Goal: Feedback & Contribution: Submit feedback/report problem

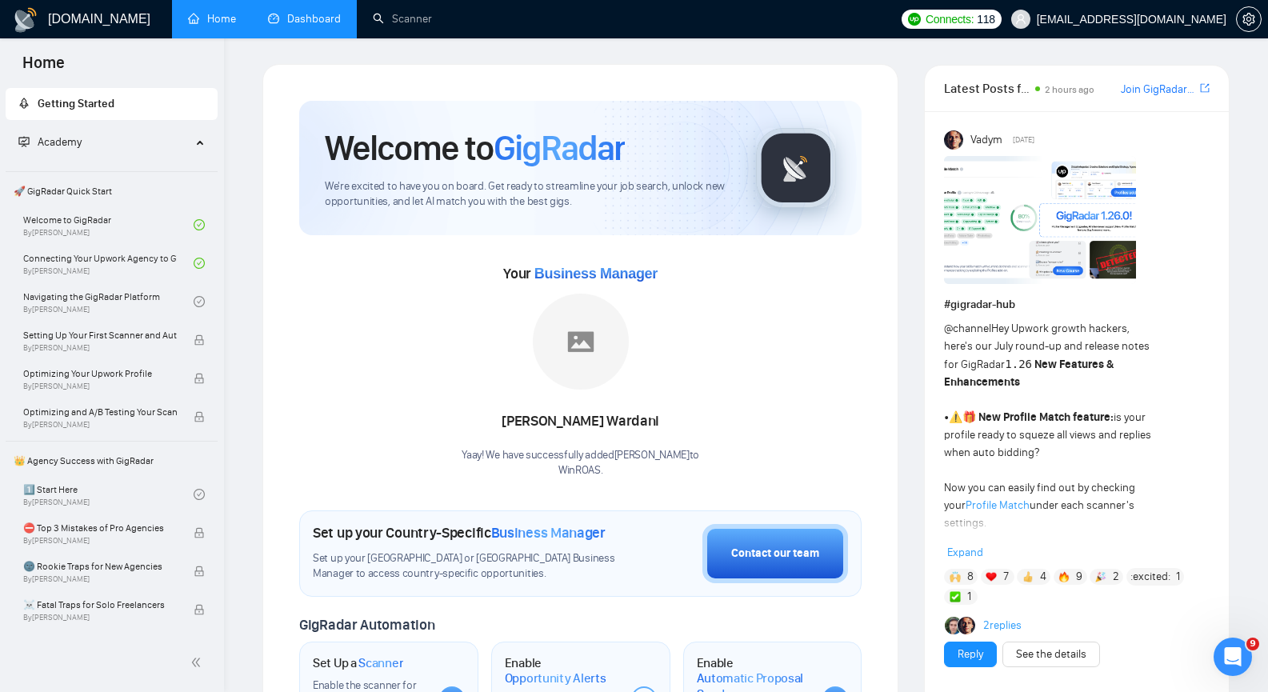
click at [333, 17] on link "Dashboard" at bounding box center [304, 19] width 73 height 14
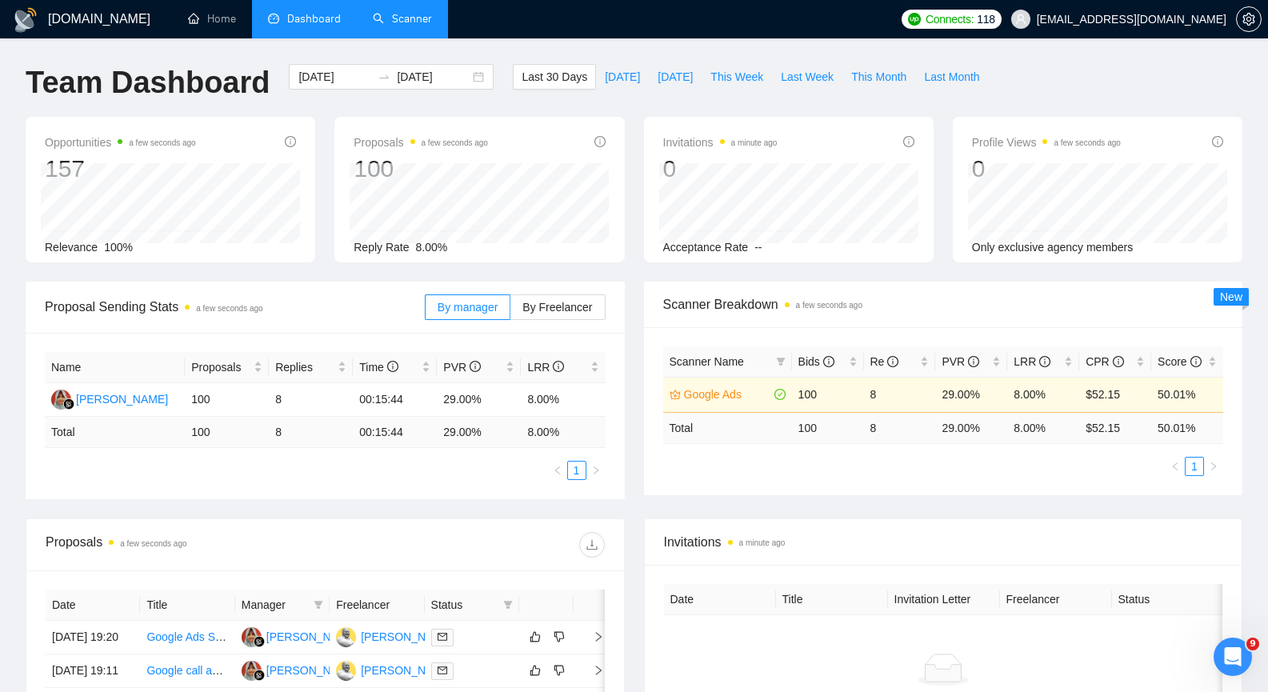
click at [408, 19] on link "Scanner" at bounding box center [402, 19] width 59 height 14
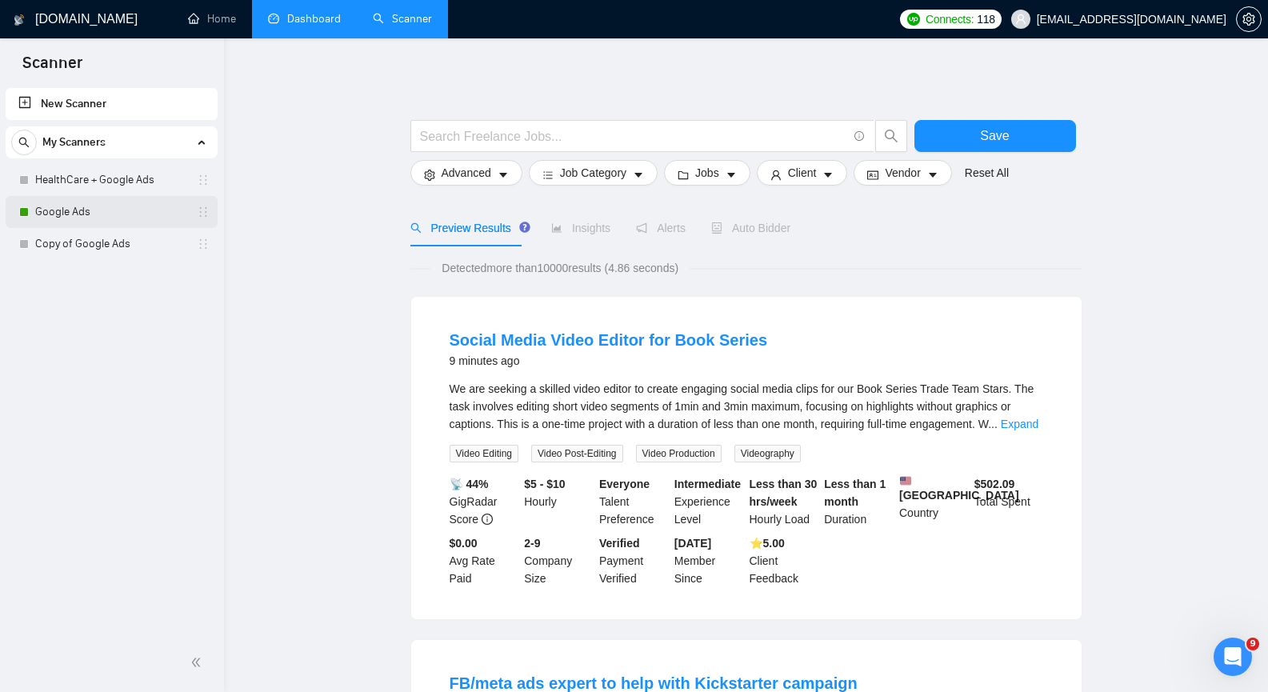
click at [150, 222] on link "Google Ads" at bounding box center [111, 212] width 152 height 32
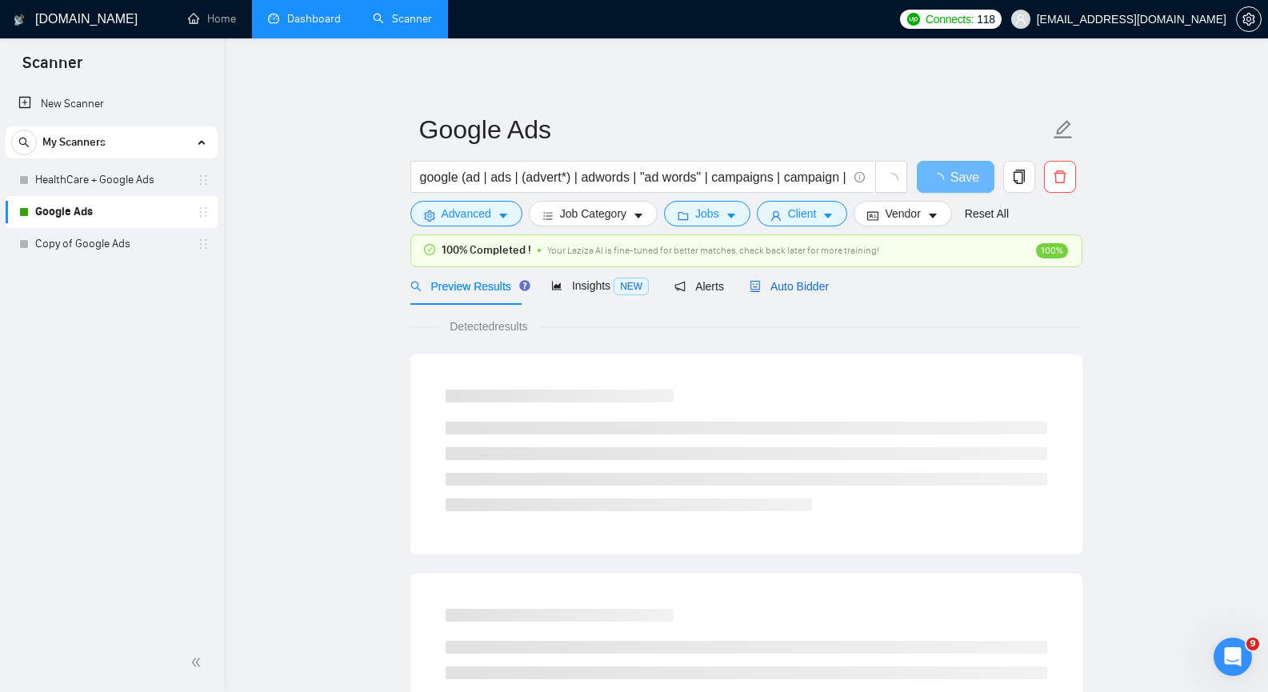
click at [782, 286] on span "Auto Bidder" at bounding box center [788, 286] width 79 height 13
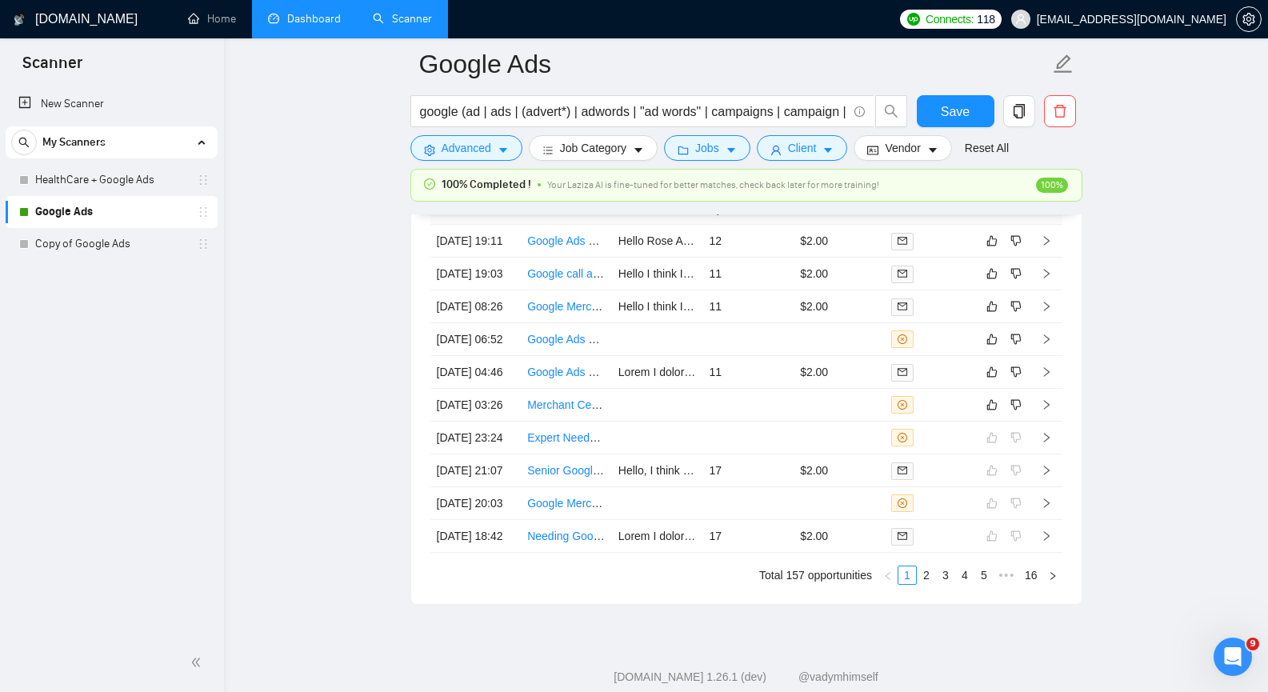
scroll to position [3999, 0]
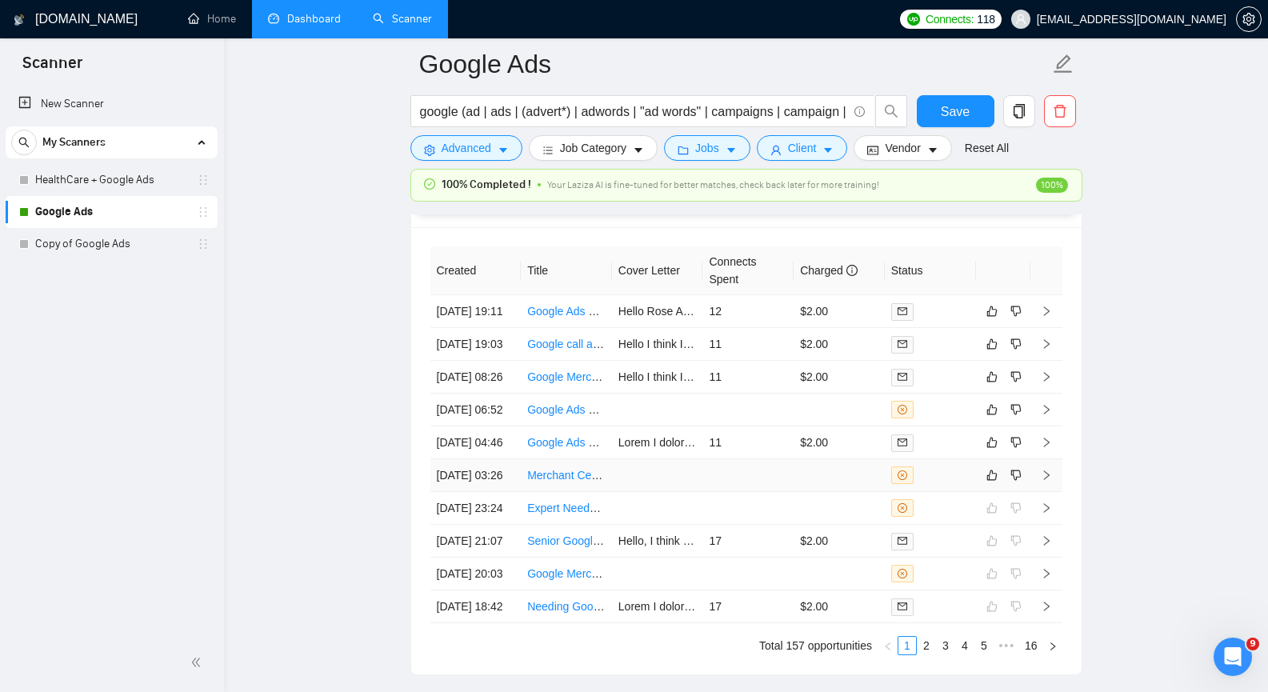
click at [1048, 480] on icon "right" at bounding box center [1046, 475] width 6 height 10
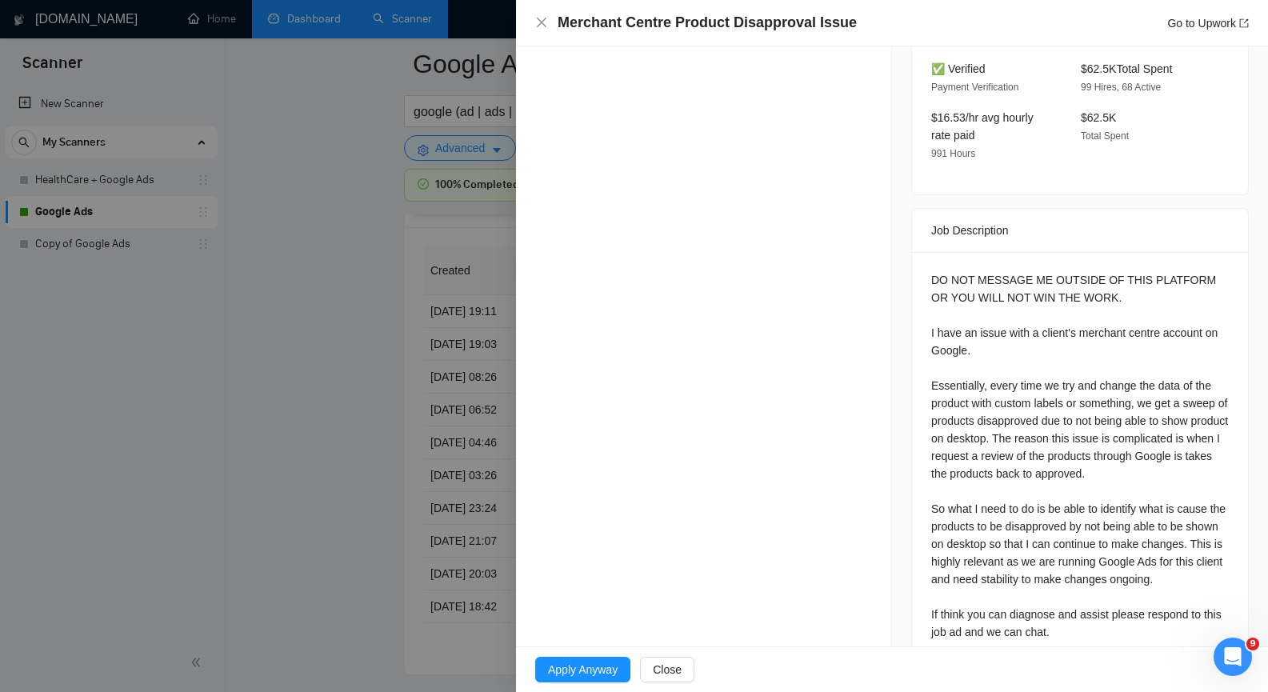
scroll to position [508, 0]
click at [669, 667] on span "Close" at bounding box center [667, 670] width 29 height 18
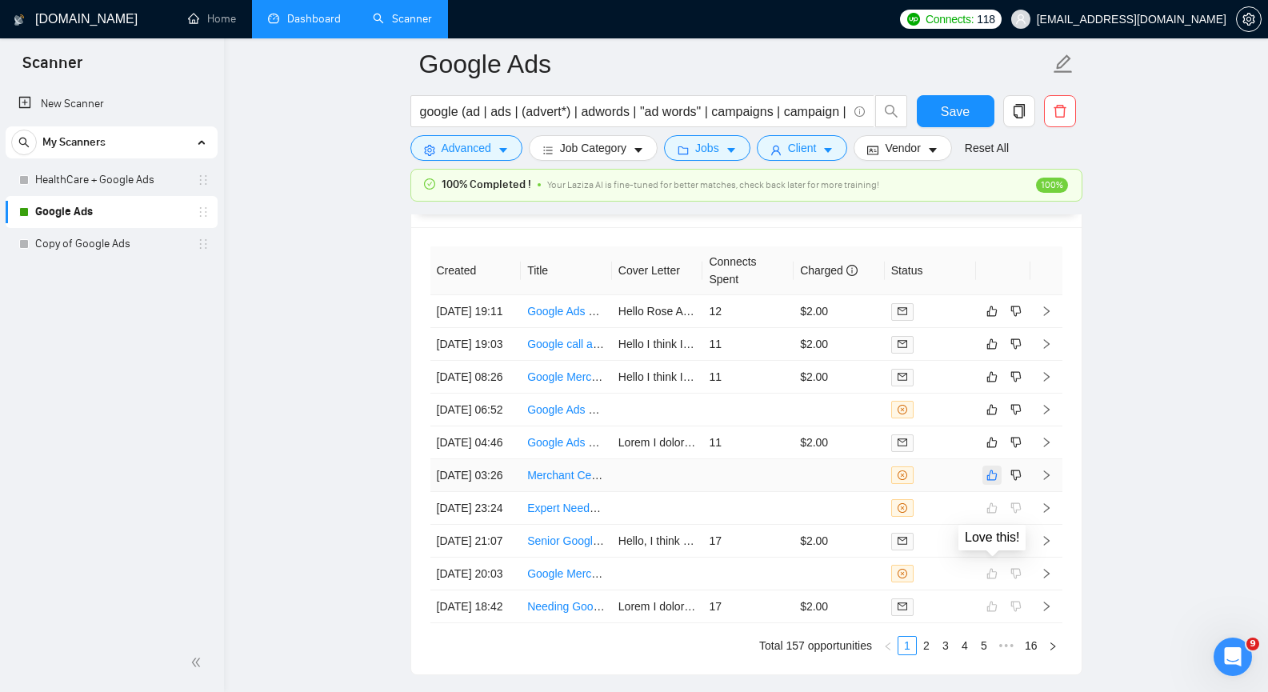
click at [993, 481] on icon "like" at bounding box center [991, 475] width 10 height 10
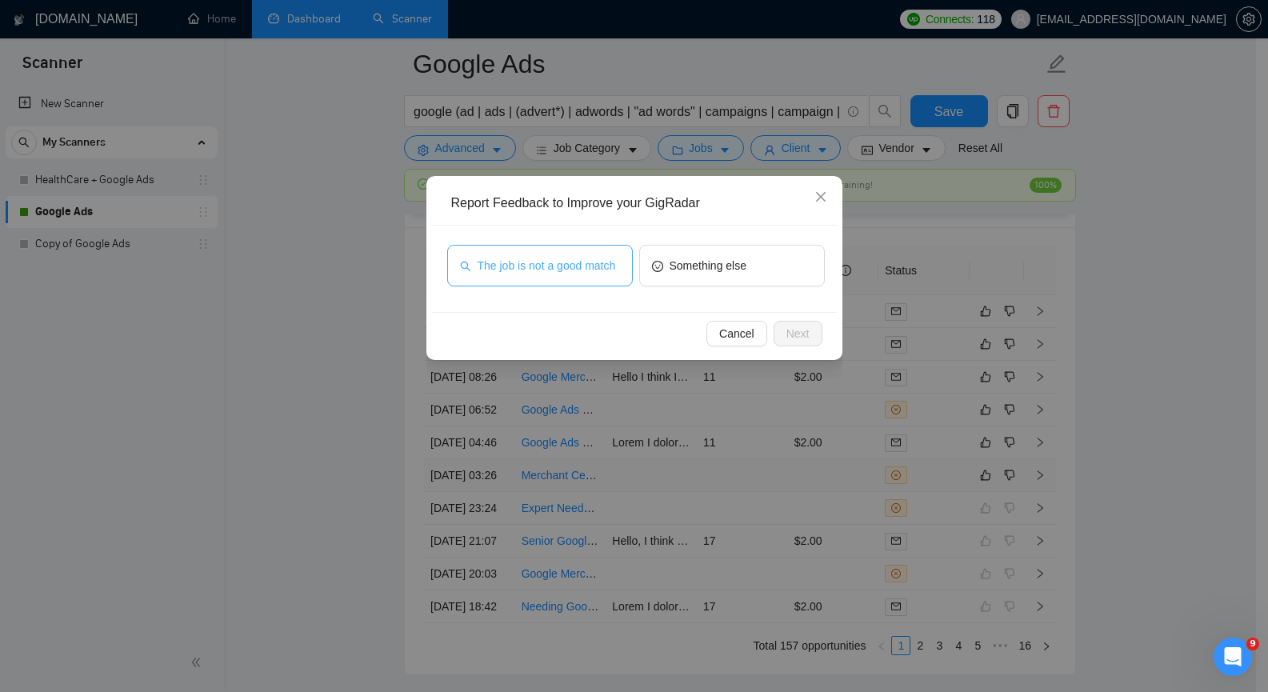
click at [585, 266] on span "The job is not a good match" at bounding box center [546, 266] width 138 height 18
click at [789, 331] on span "Next" at bounding box center [797, 334] width 23 height 18
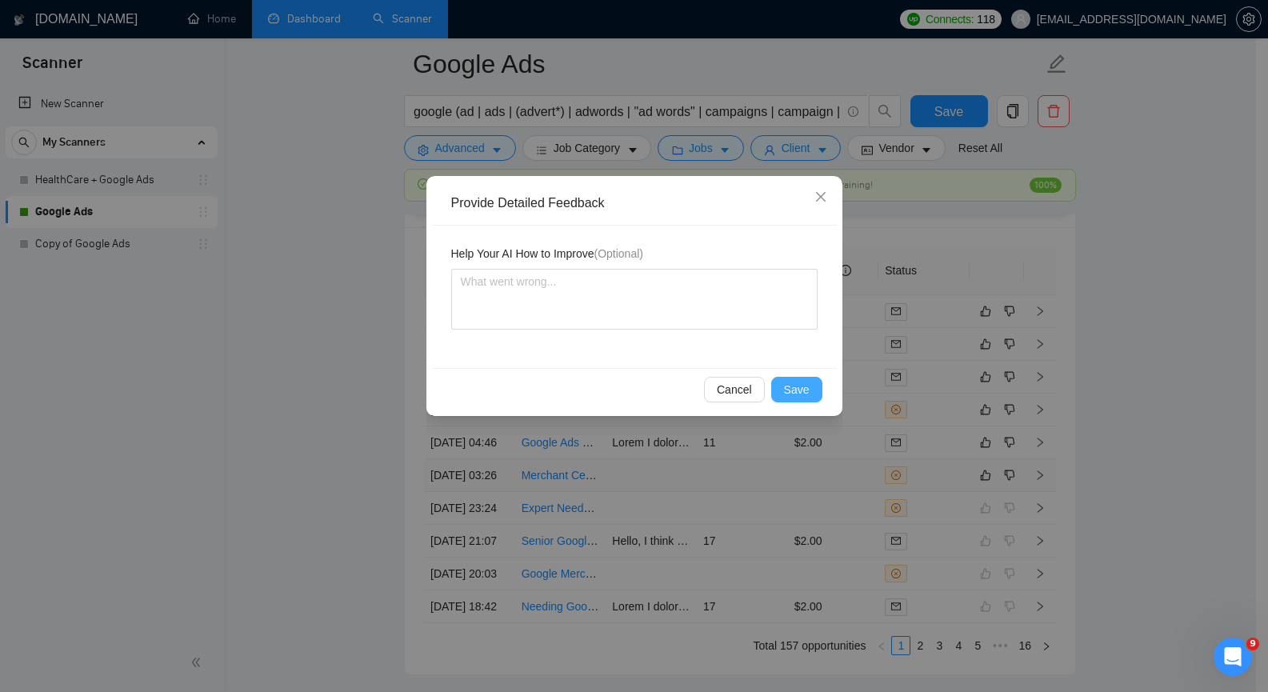
click at [809, 390] on button "Save" at bounding box center [796, 390] width 51 height 26
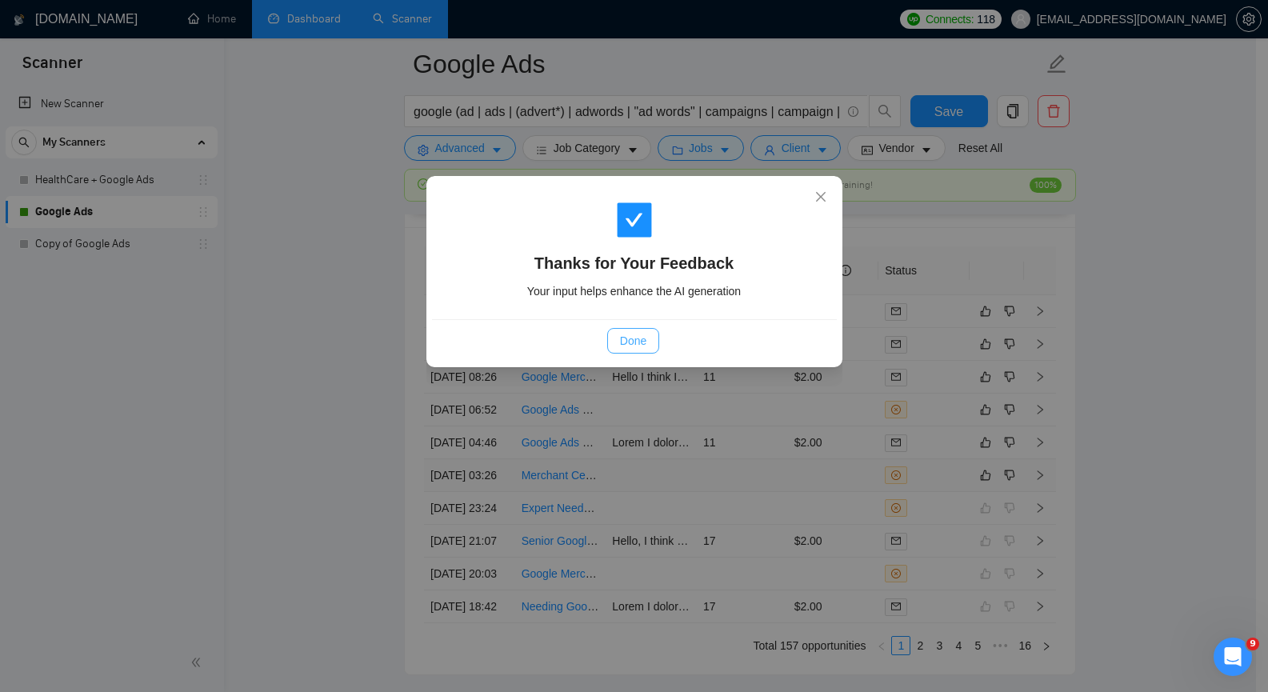
click at [646, 338] on button "Done" at bounding box center [633, 341] width 52 height 26
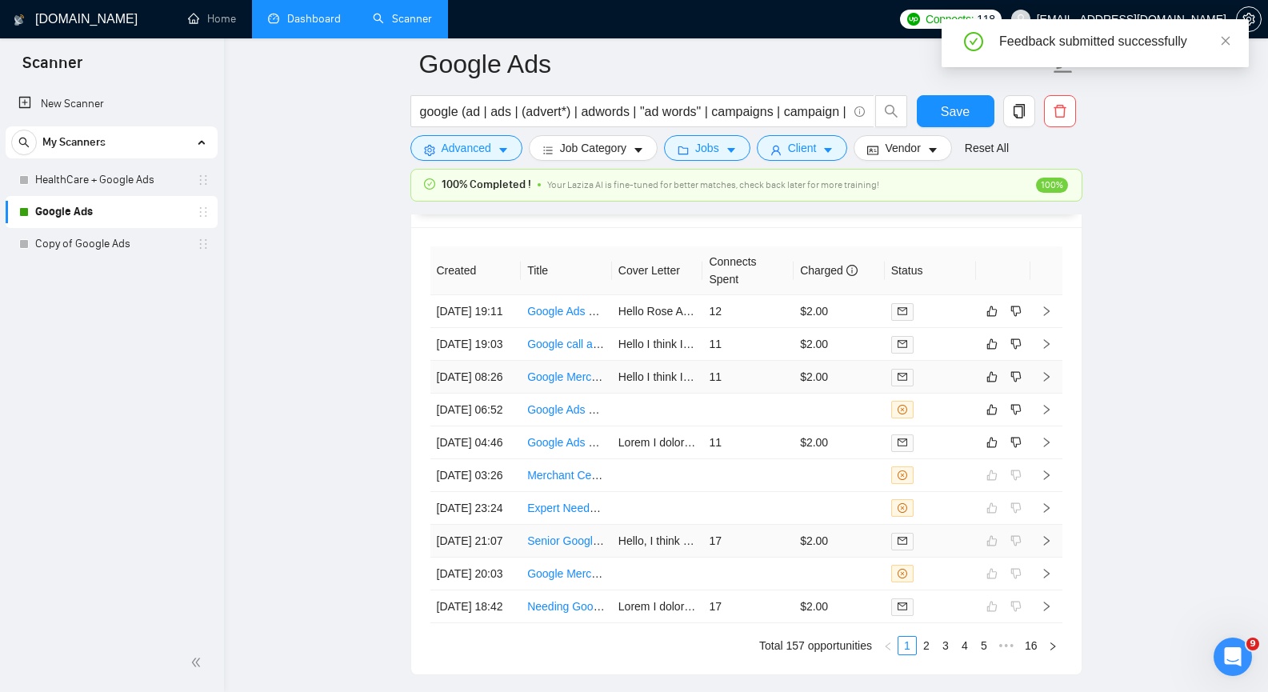
scroll to position [3919, 0]
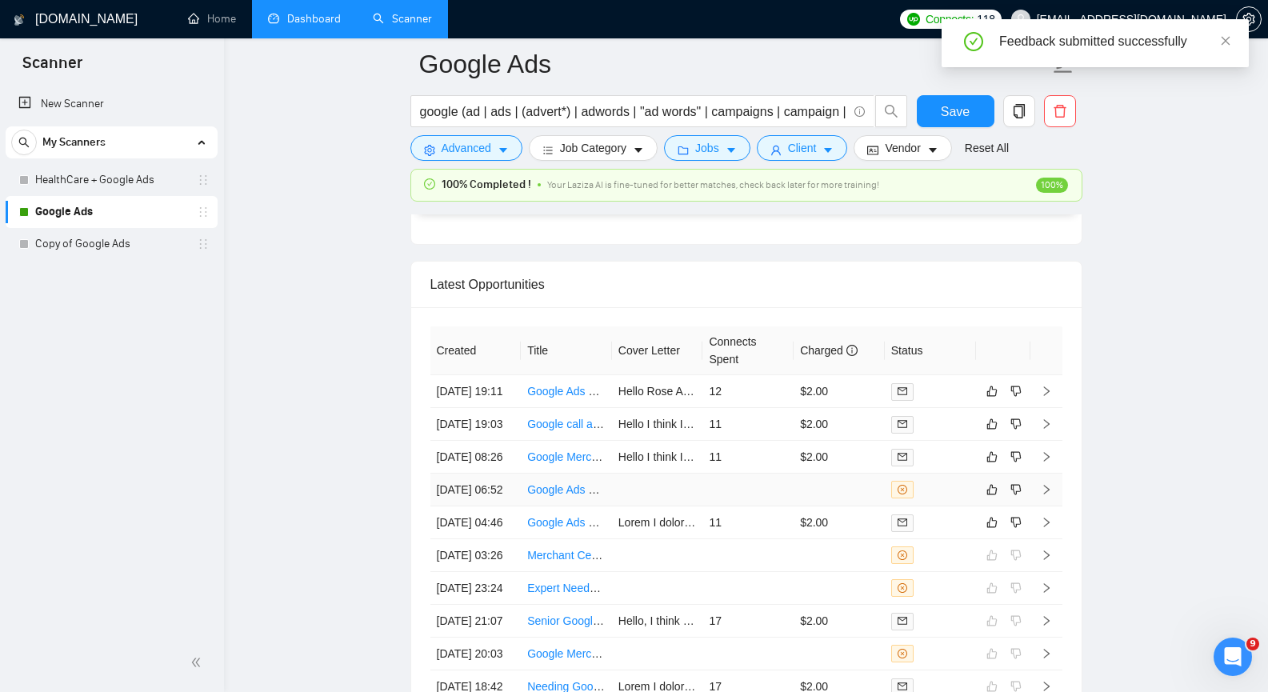
click at [1045, 495] on icon "right" at bounding box center [1046, 489] width 11 height 11
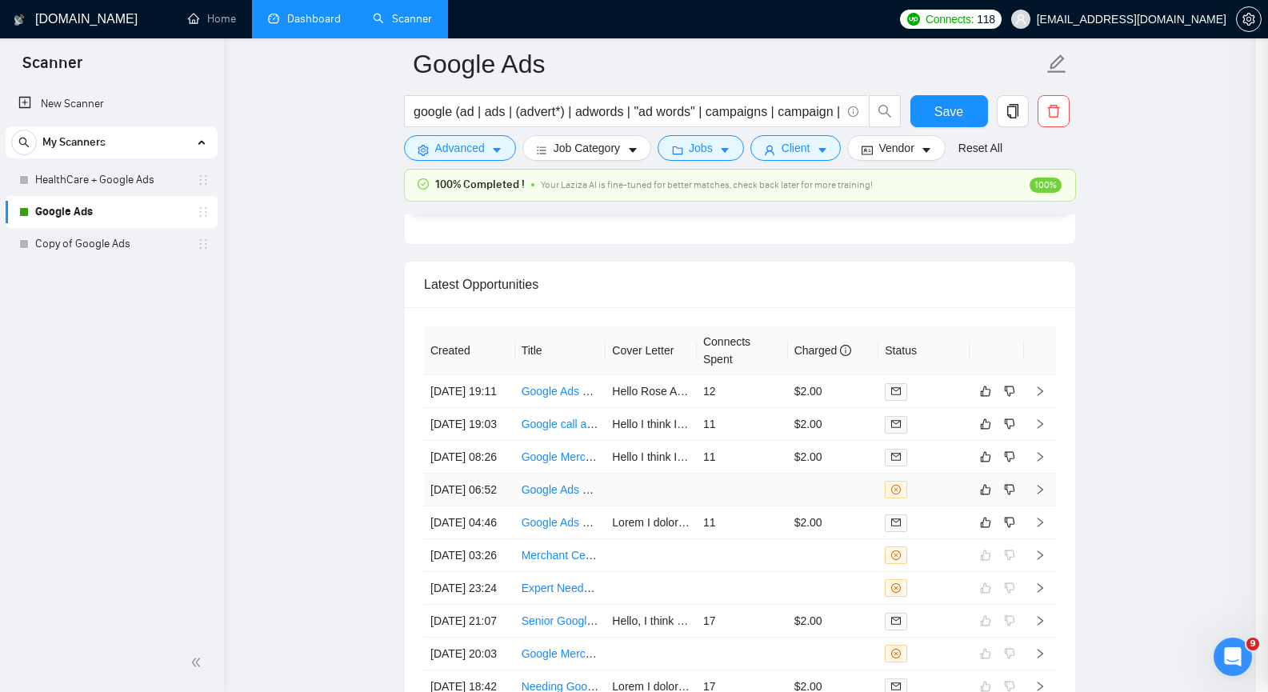
scroll to position [297, 0]
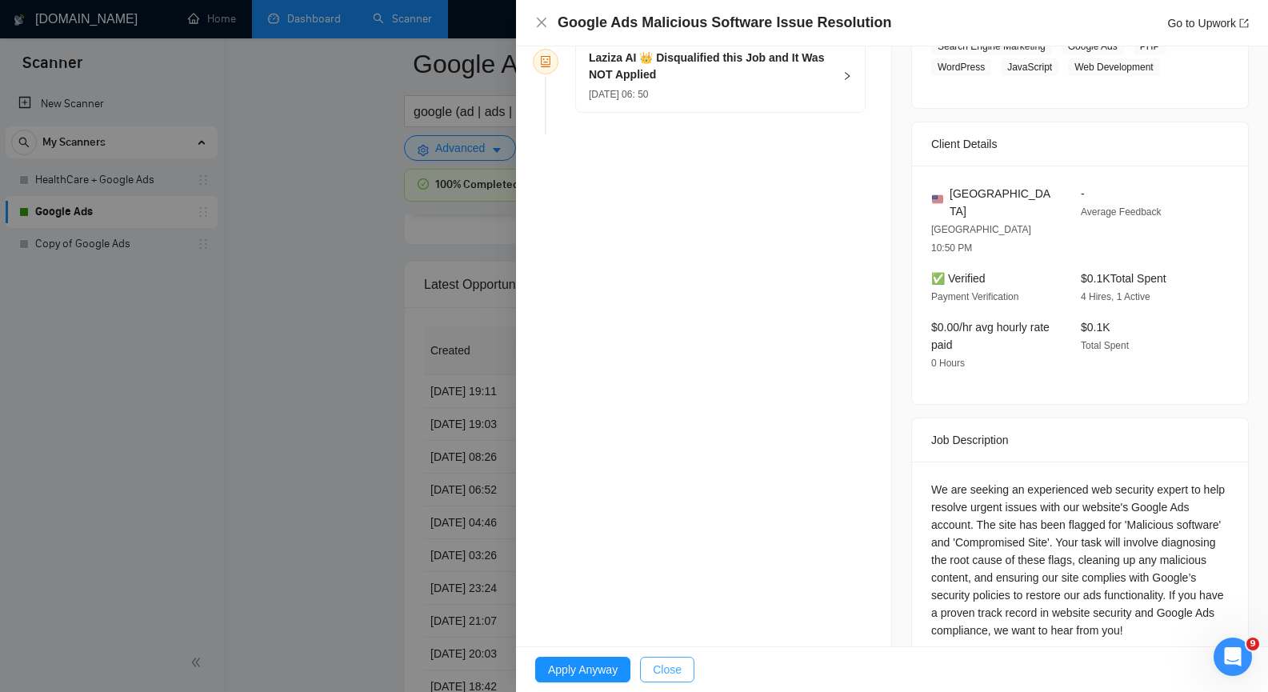
click at [684, 671] on button "Close" at bounding box center [667, 670] width 54 height 26
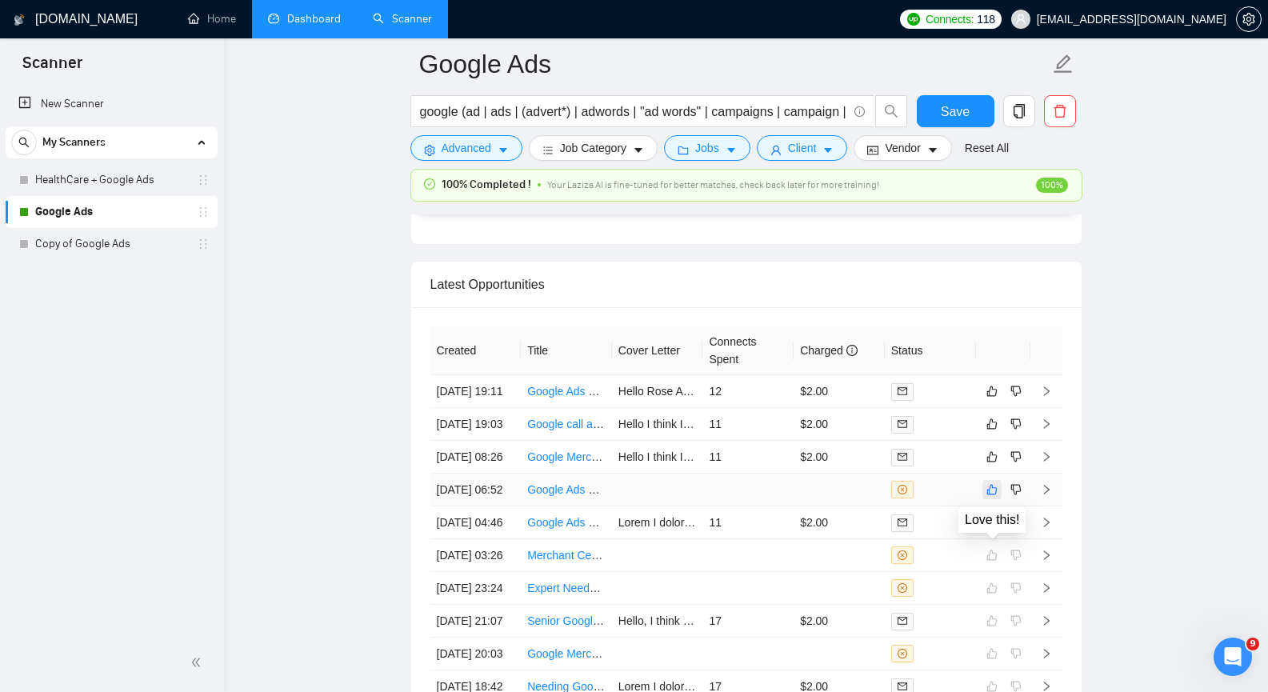
click at [989, 496] on icon "like" at bounding box center [991, 489] width 11 height 13
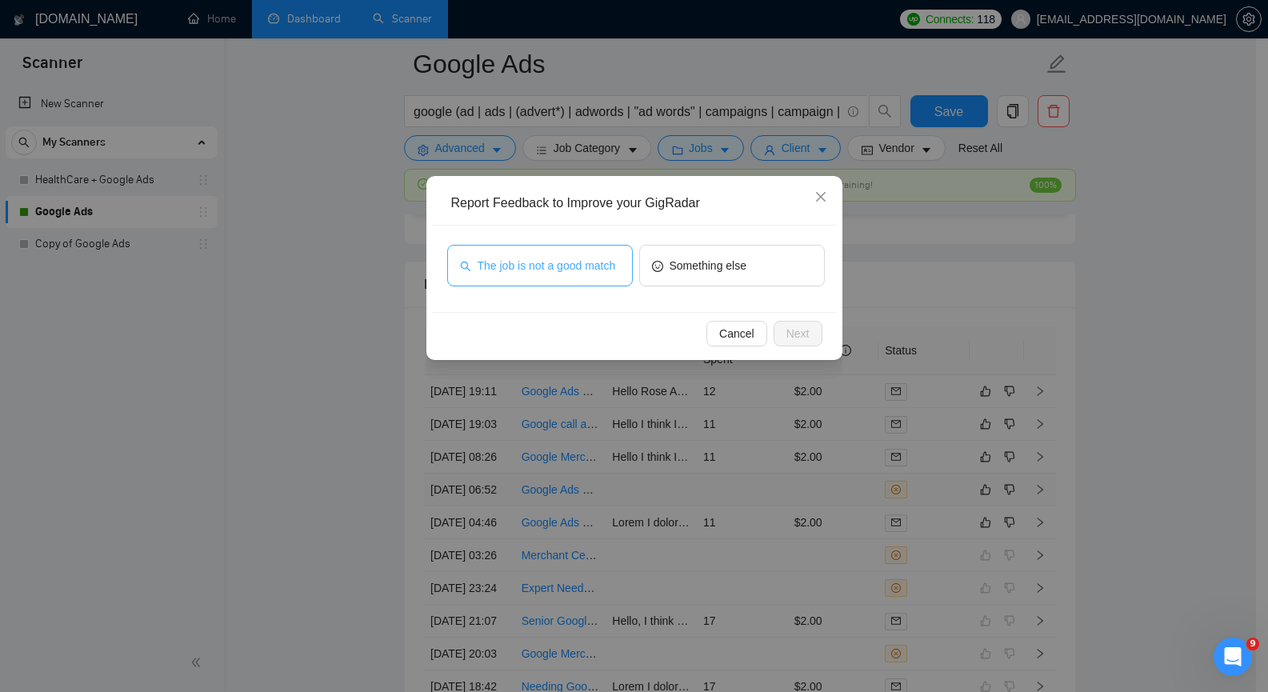
click at [595, 271] on span "The job is not a good match" at bounding box center [546, 266] width 138 height 18
click at [790, 330] on span "Next" at bounding box center [797, 334] width 23 height 18
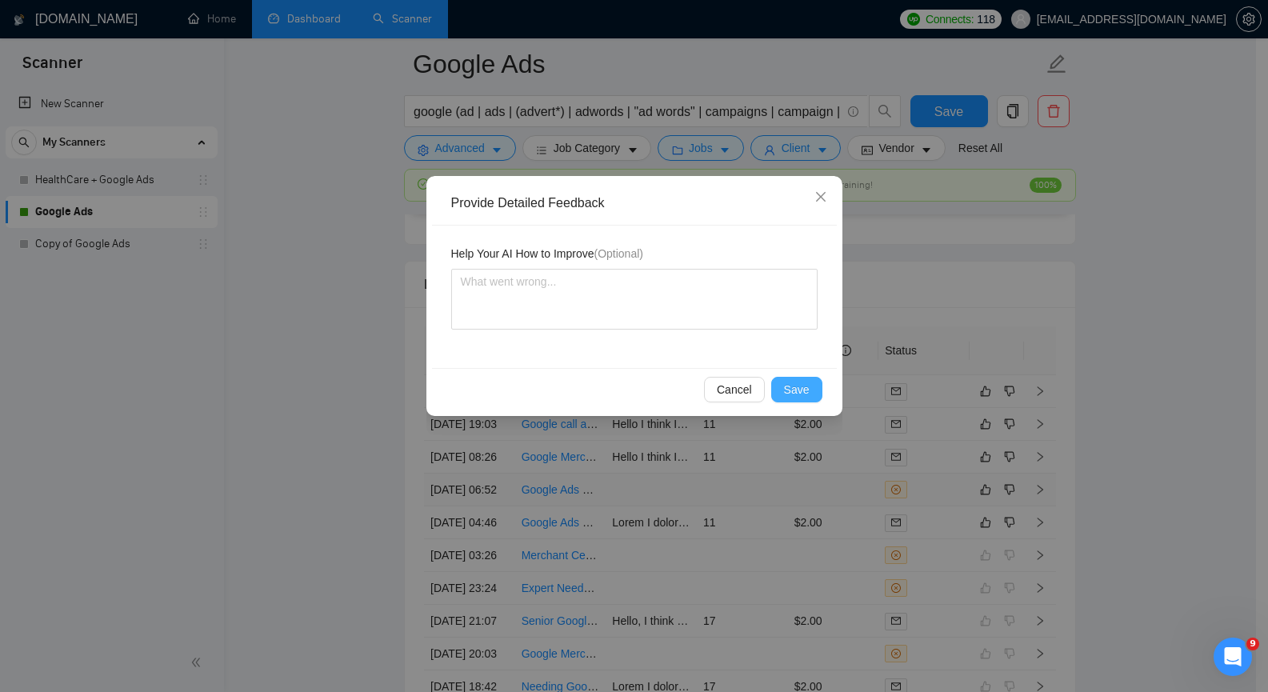
click at [801, 388] on span "Save" at bounding box center [797, 390] width 26 height 18
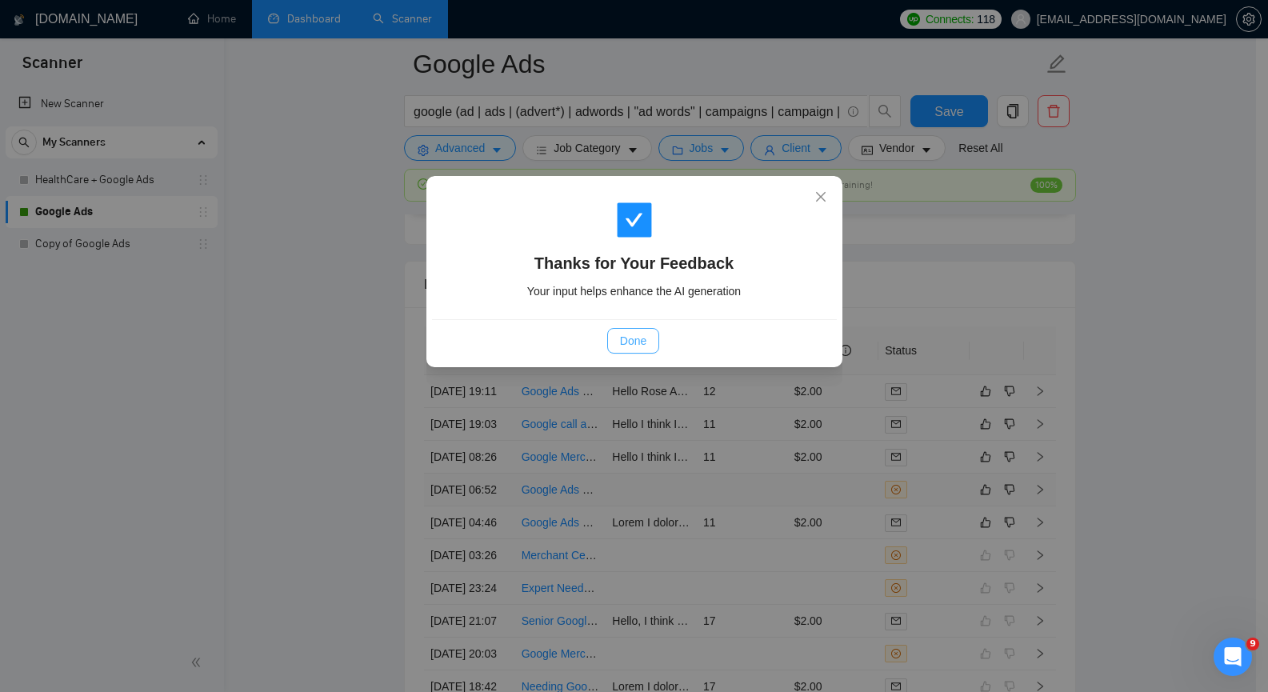
click at [655, 350] on button "Done" at bounding box center [633, 341] width 52 height 26
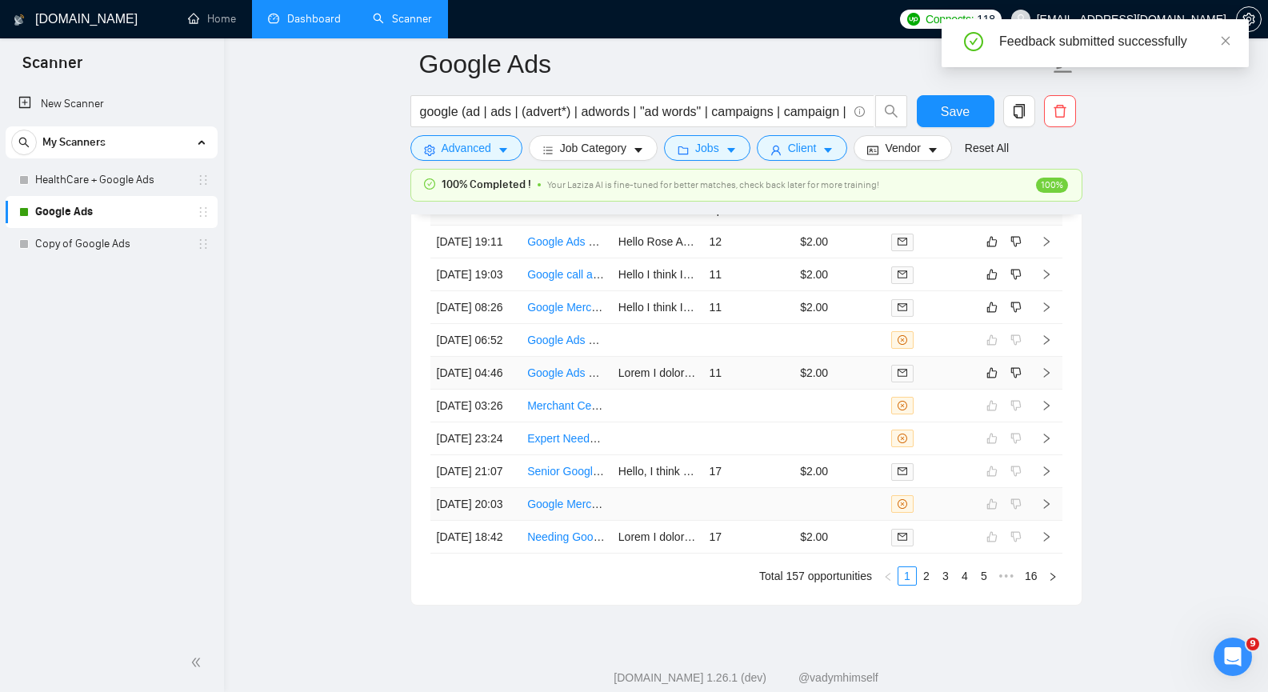
scroll to position [3999, 0]
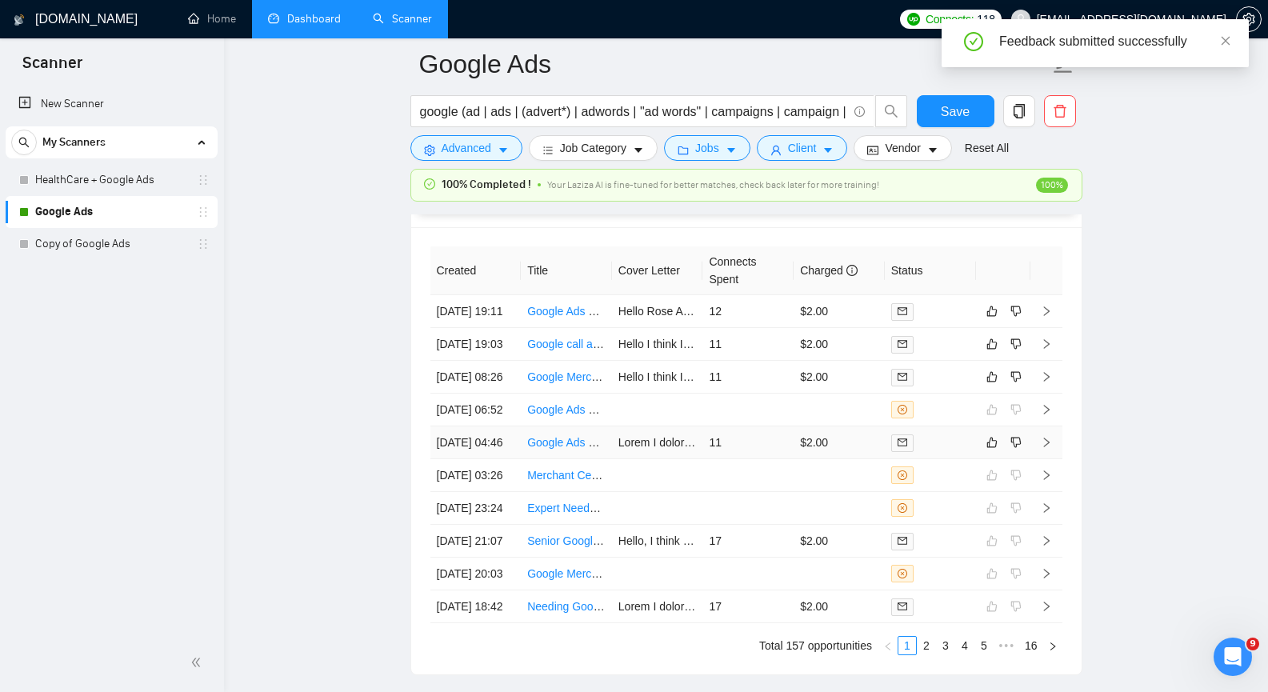
click at [1047, 447] on icon "right" at bounding box center [1046, 443] width 6 height 10
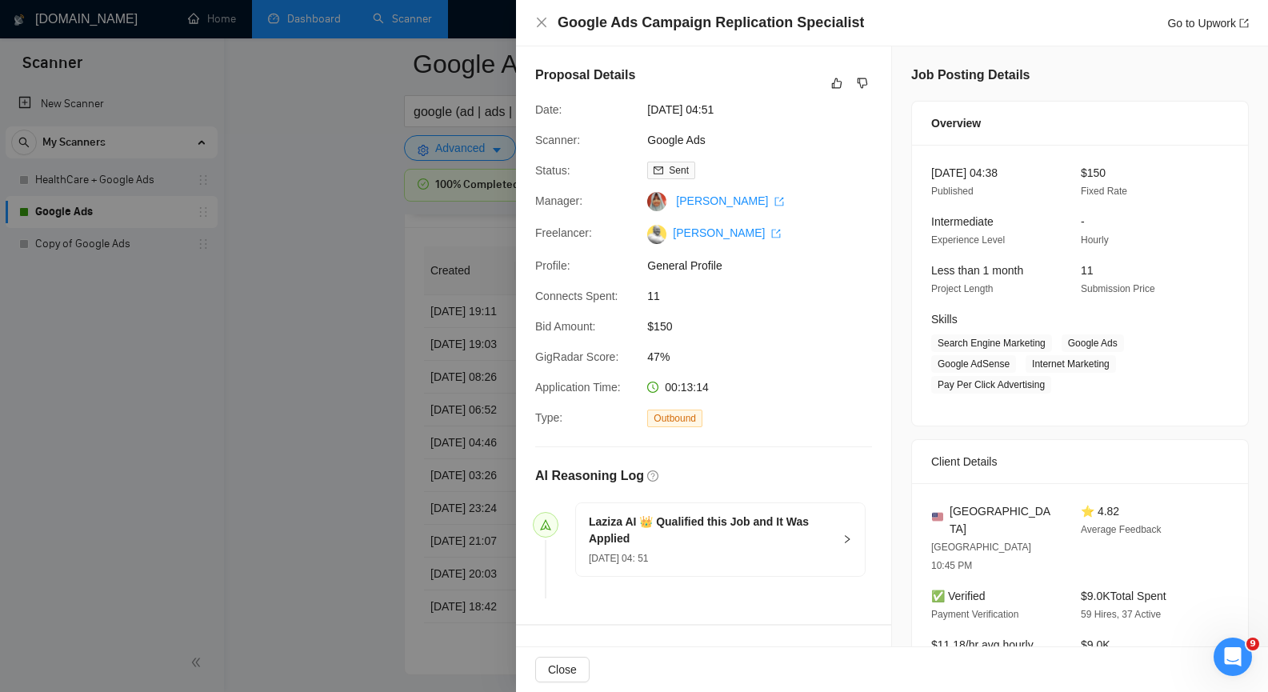
scroll to position [3919, 0]
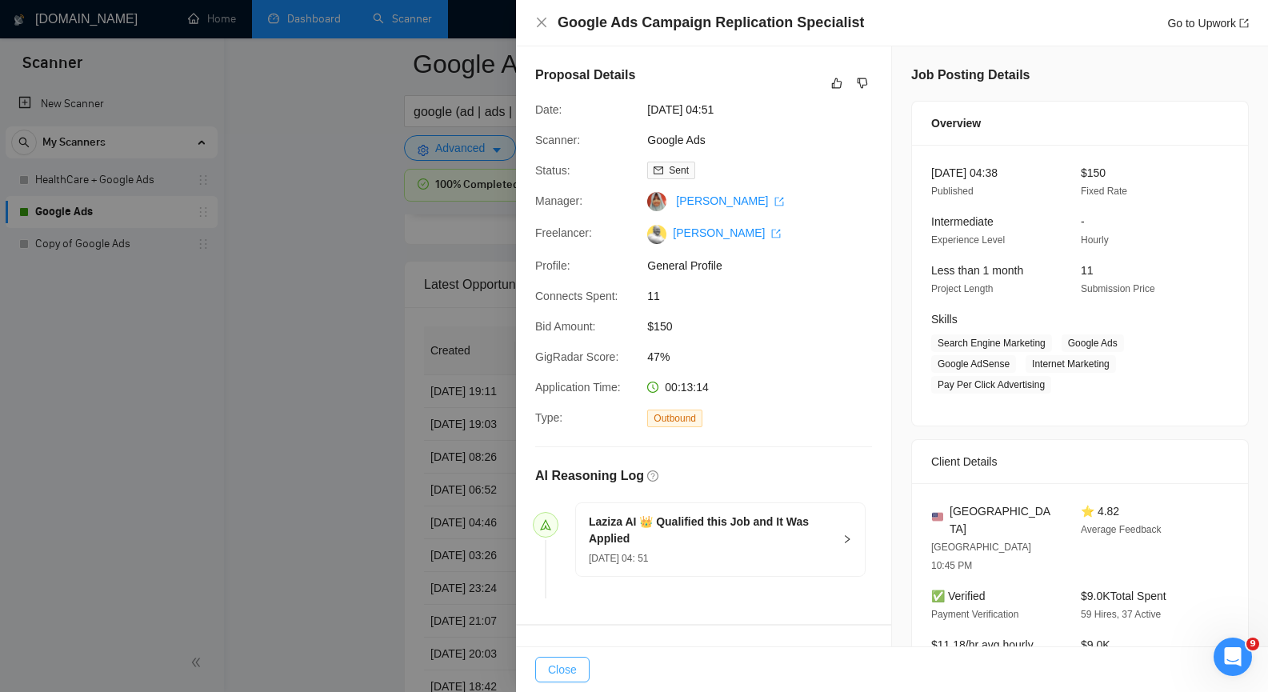
click at [573, 668] on span "Close" at bounding box center [562, 670] width 29 height 18
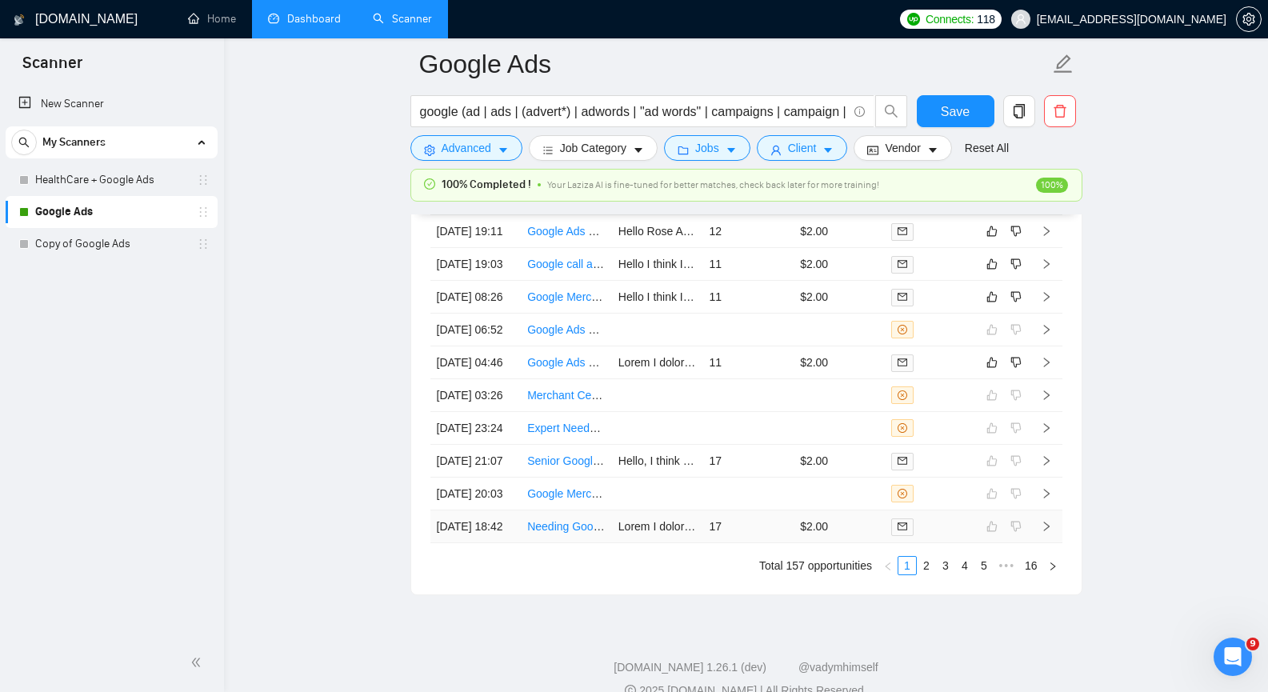
scroll to position [4079, 0]
click at [993, 369] on icon "like" at bounding box center [991, 362] width 11 height 13
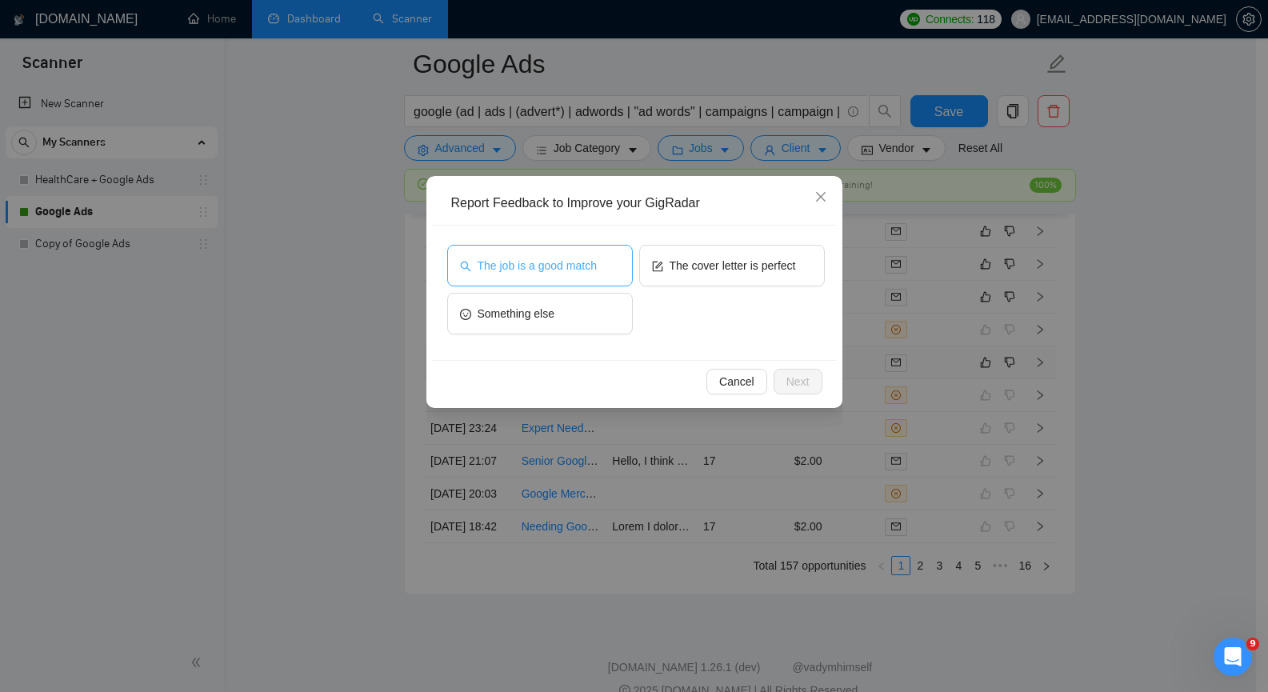
click at [601, 268] on button "The job is a good match" at bounding box center [540, 266] width 186 height 42
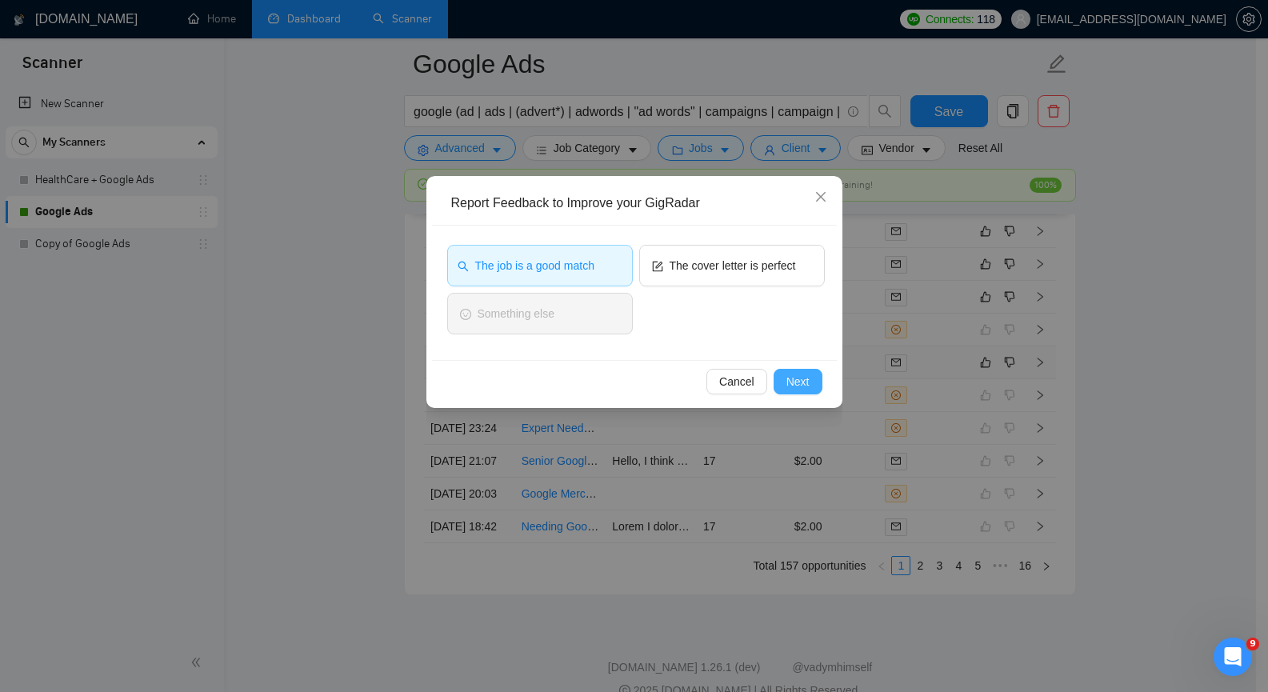
click at [789, 377] on span "Next" at bounding box center [797, 382] width 23 height 18
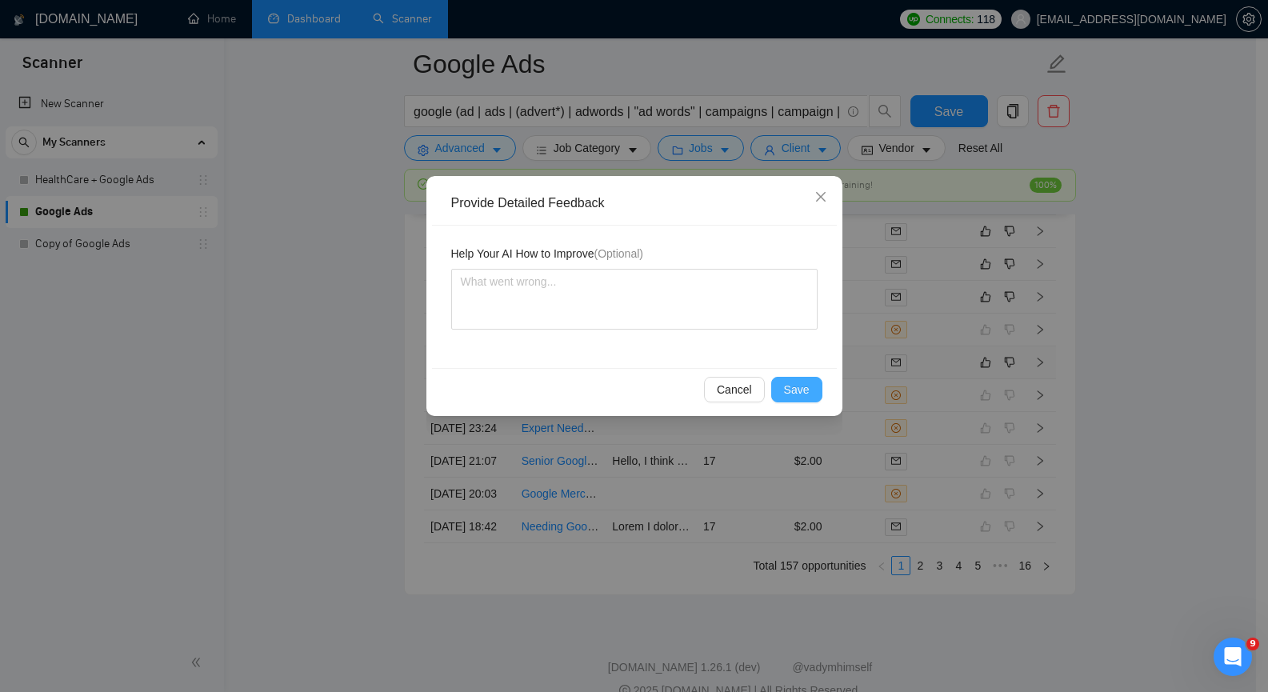
click at [795, 388] on span "Save" at bounding box center [797, 390] width 26 height 18
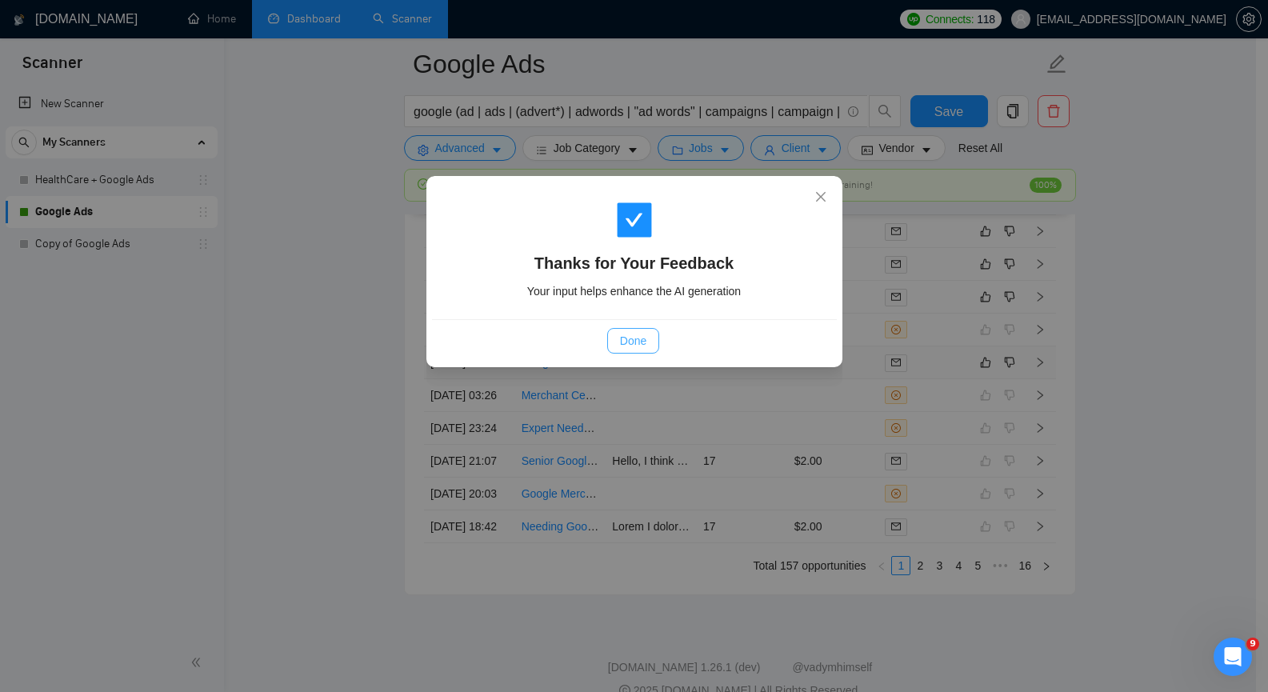
click at [654, 342] on button "Done" at bounding box center [633, 341] width 52 height 26
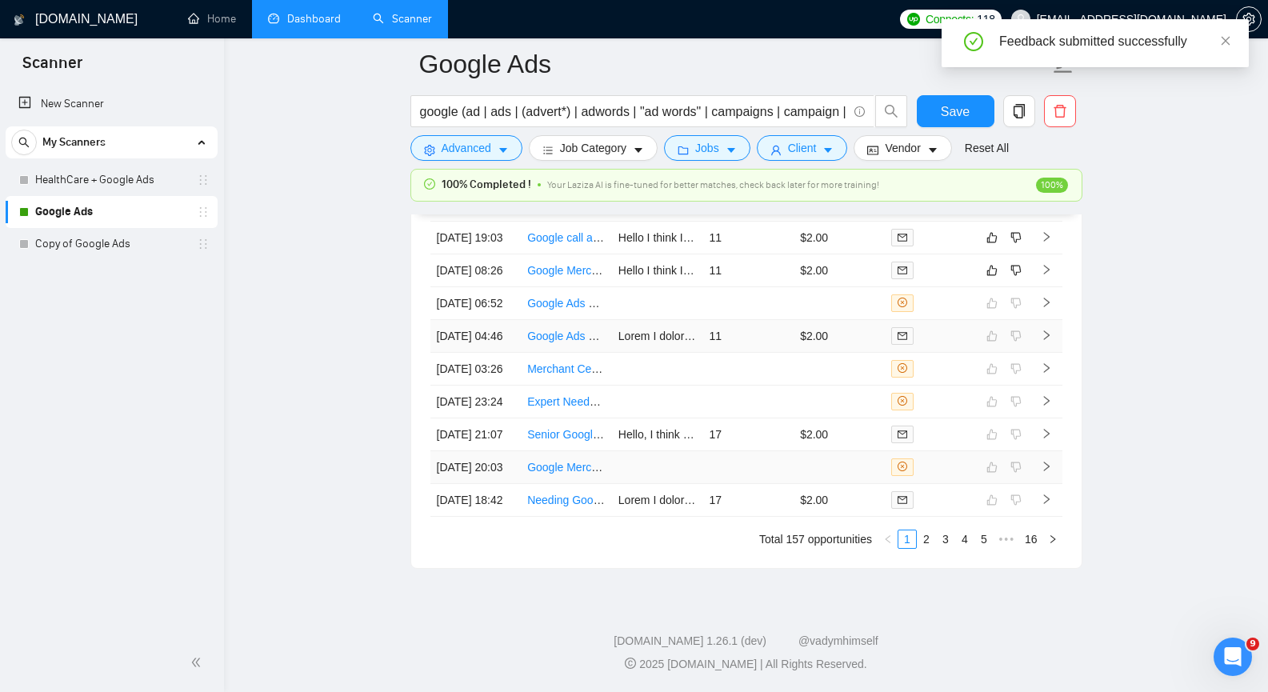
scroll to position [3919, 0]
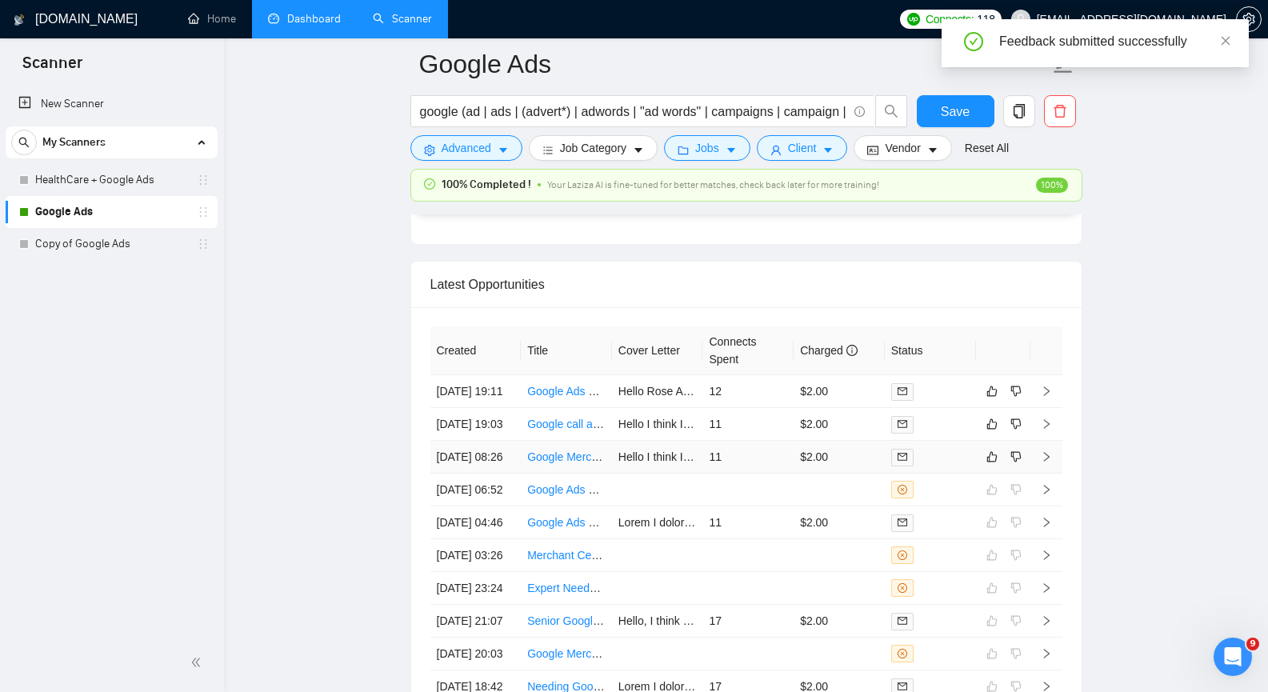
click at [1047, 462] on icon "right" at bounding box center [1046, 456] width 11 height 11
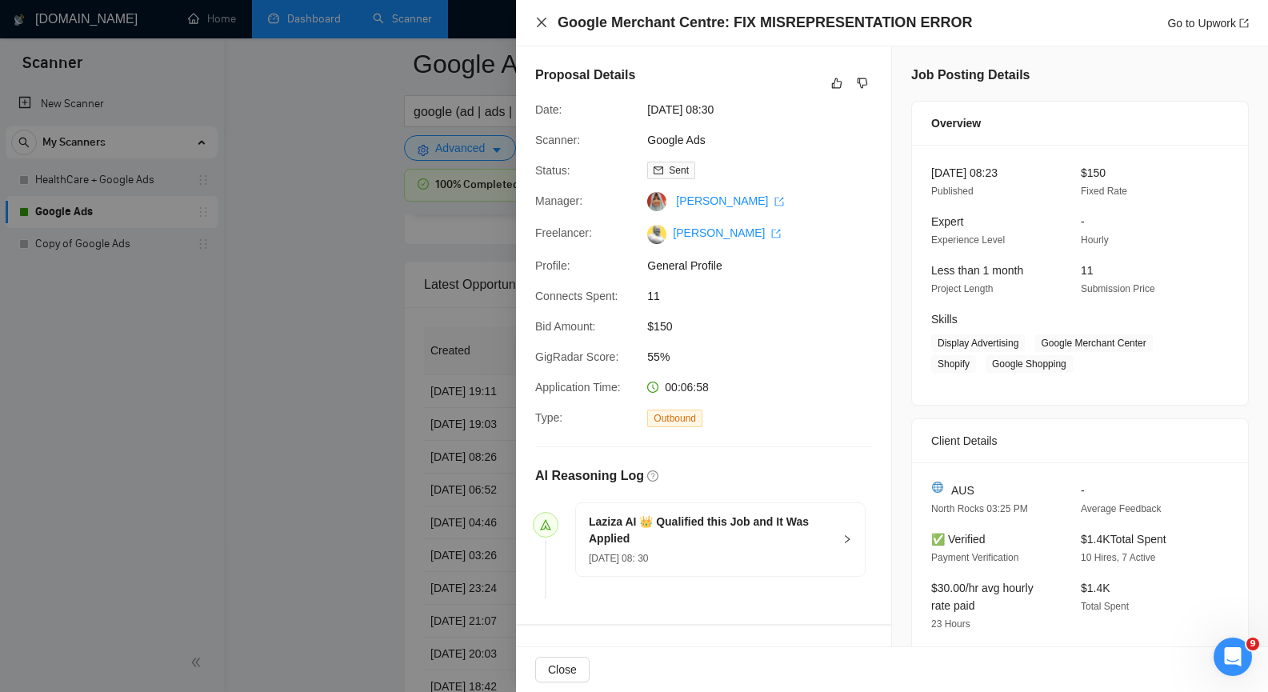
drag, startPoint x: 541, startPoint y: 22, endPoint x: 941, endPoint y: 386, distance: 541.8
click at [939, 358] on div "Google Merchant Centre: FIX MISREPRESENTATION ERROR Go to Upwork Proposal Detai…" at bounding box center [892, 346] width 752 height 692
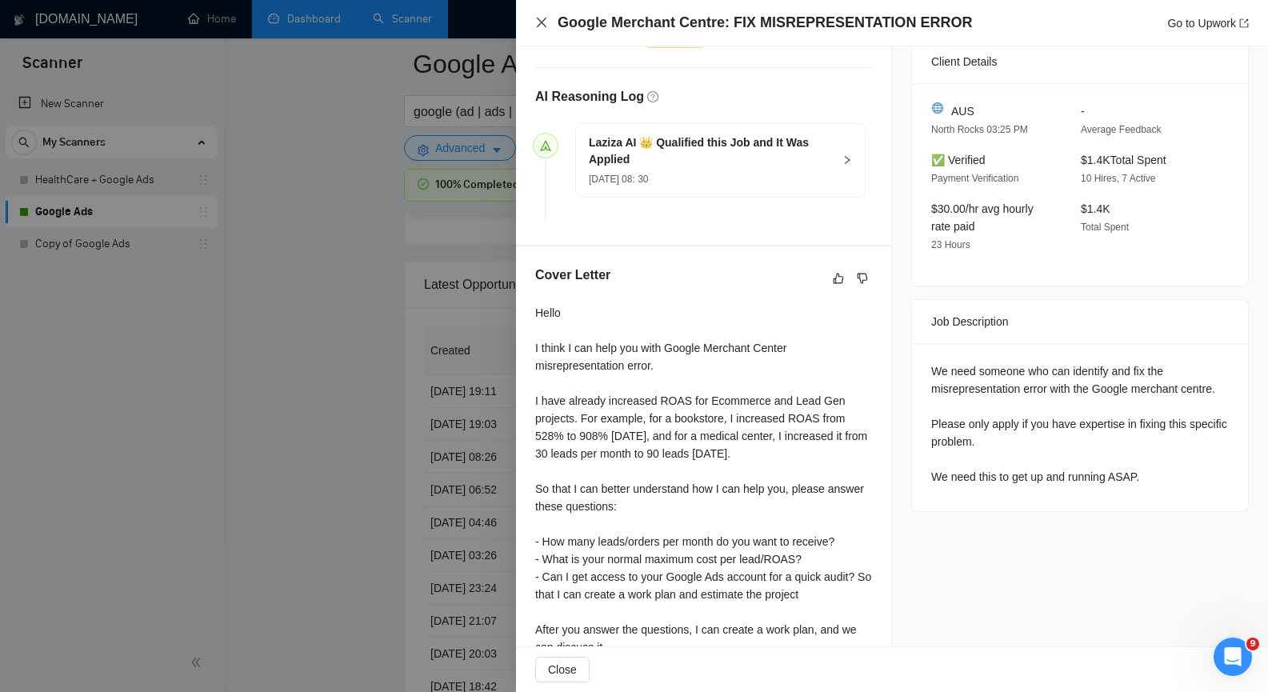
scroll to position [400, 0]
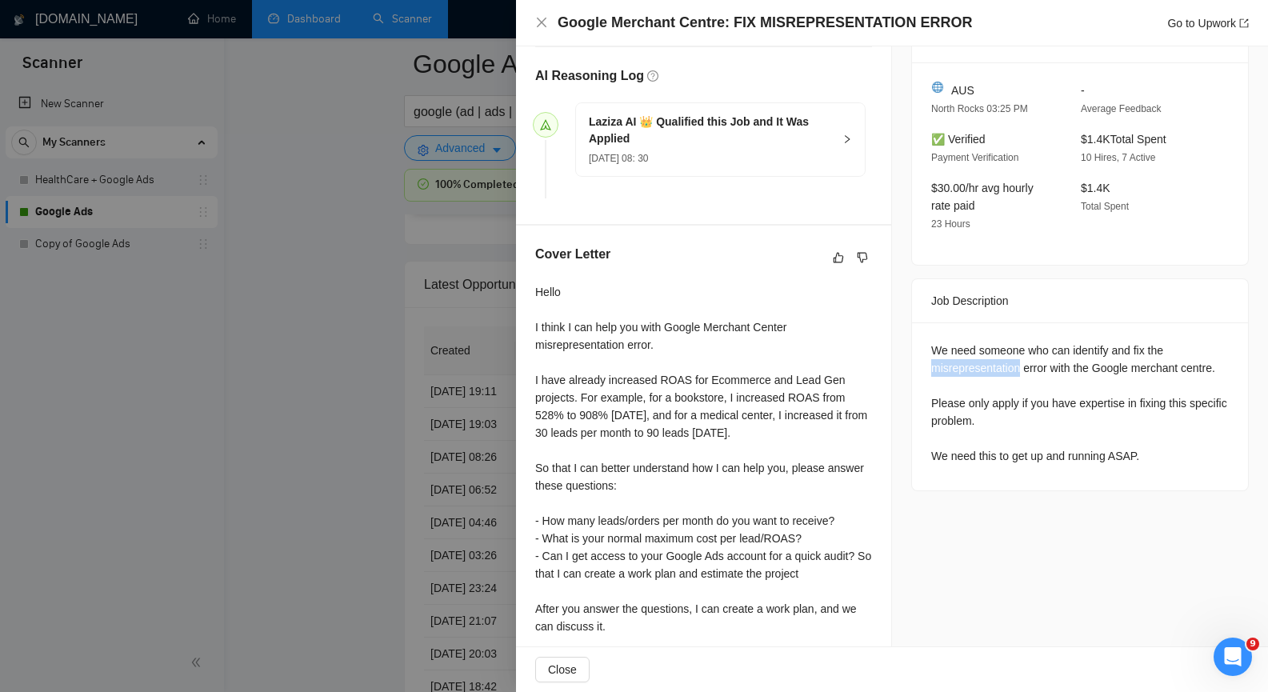
copy div "misrepresentation"
drag, startPoint x: 928, startPoint y: 364, endPoint x: 1011, endPoint y: 364, distance: 83.2
click at [1011, 364] on div "We need someone who can identify and fix the misrepresentation error with the G…" at bounding box center [1080, 403] width 298 height 123
click at [538, 23] on icon "close" at bounding box center [541, 22] width 13 height 13
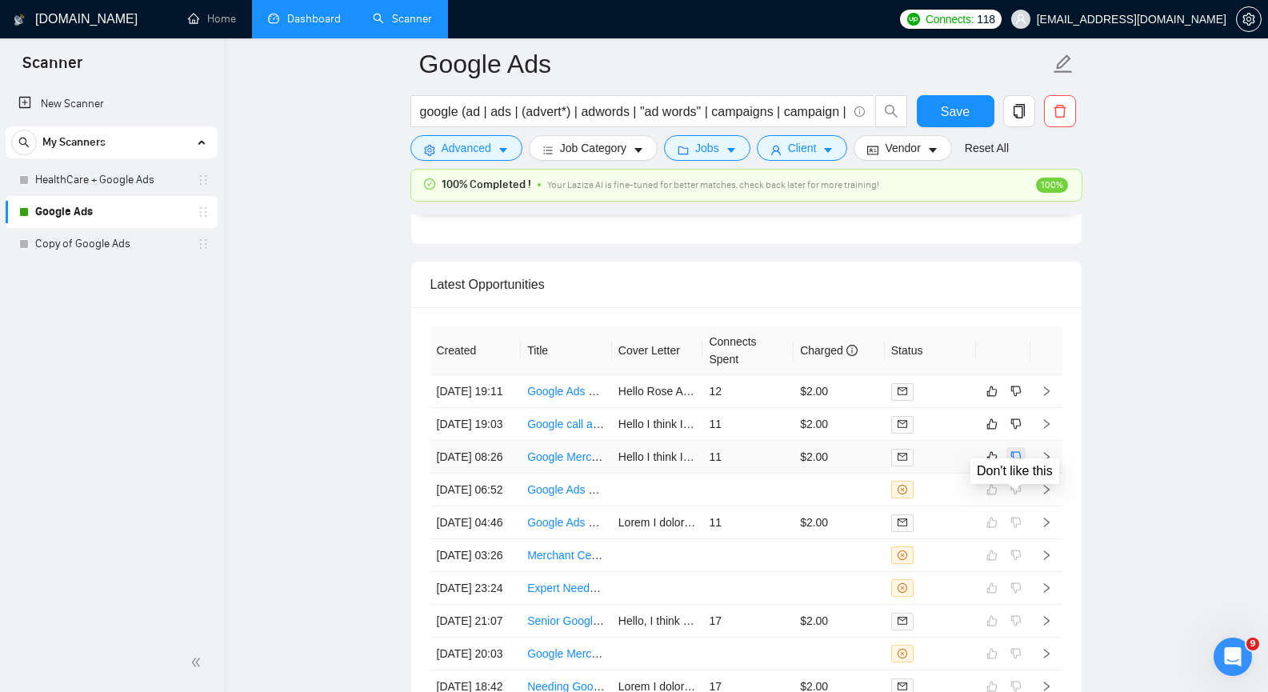
click at [1017, 463] on icon "dislike" at bounding box center [1015, 456] width 11 height 13
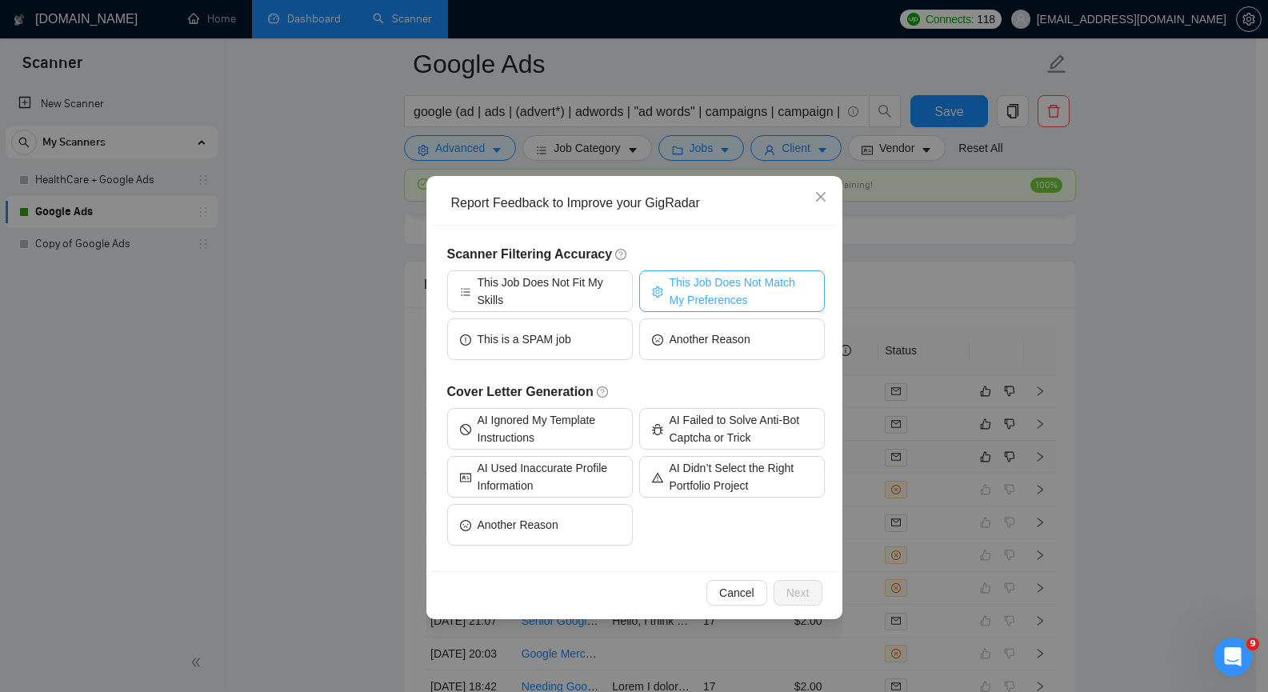
click at [697, 297] on span "This Job Does Not Match My Preferences" at bounding box center [740, 291] width 142 height 35
click at [809, 593] on span "Next" at bounding box center [797, 593] width 23 height 18
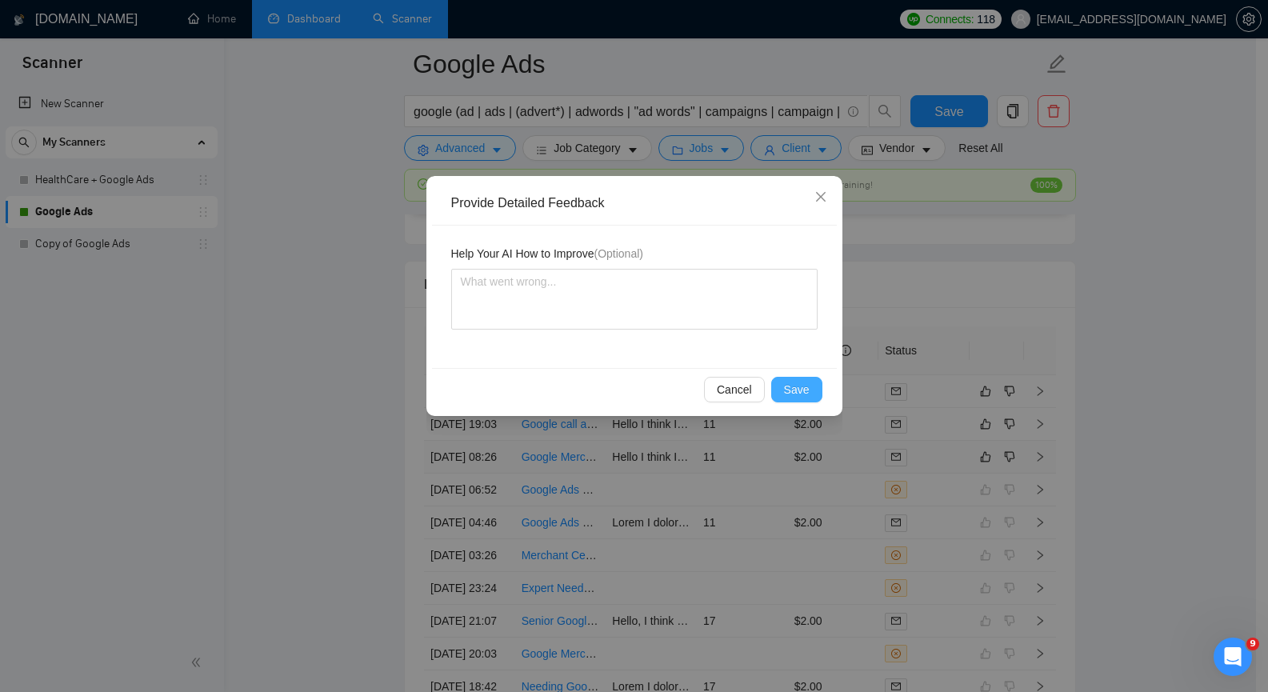
click at [799, 384] on span "Save" at bounding box center [797, 390] width 26 height 18
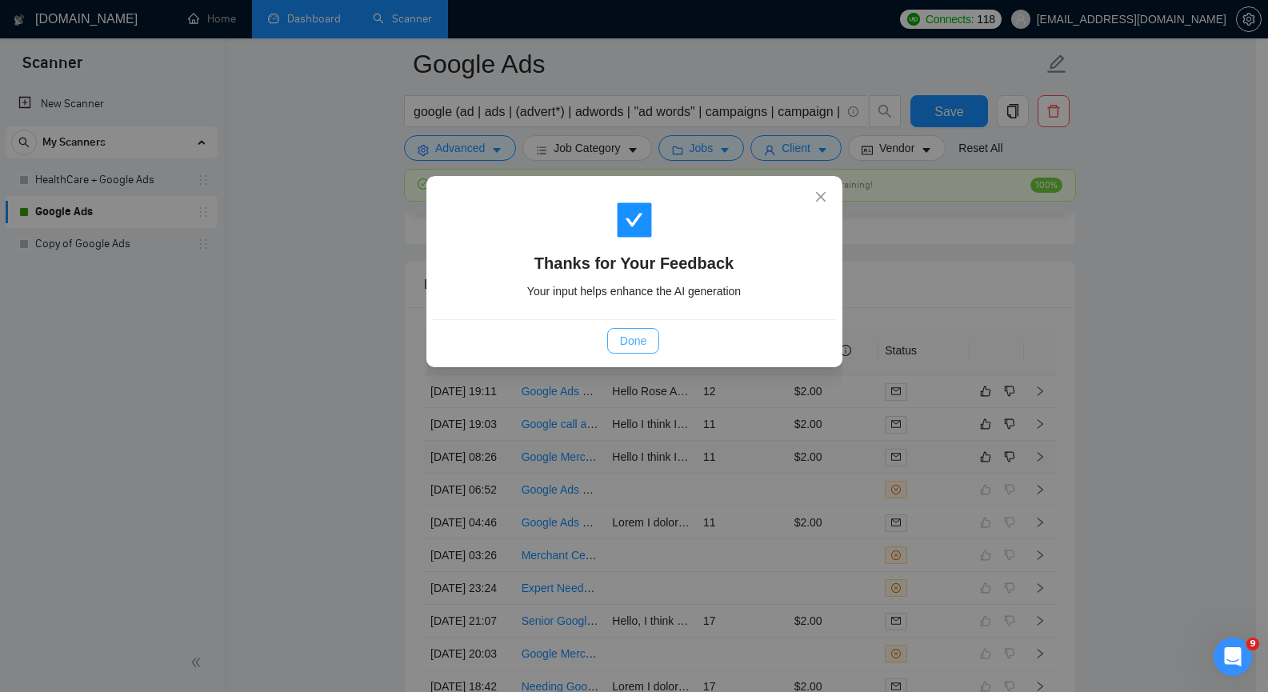
click at [641, 341] on span "Done" at bounding box center [633, 341] width 26 height 18
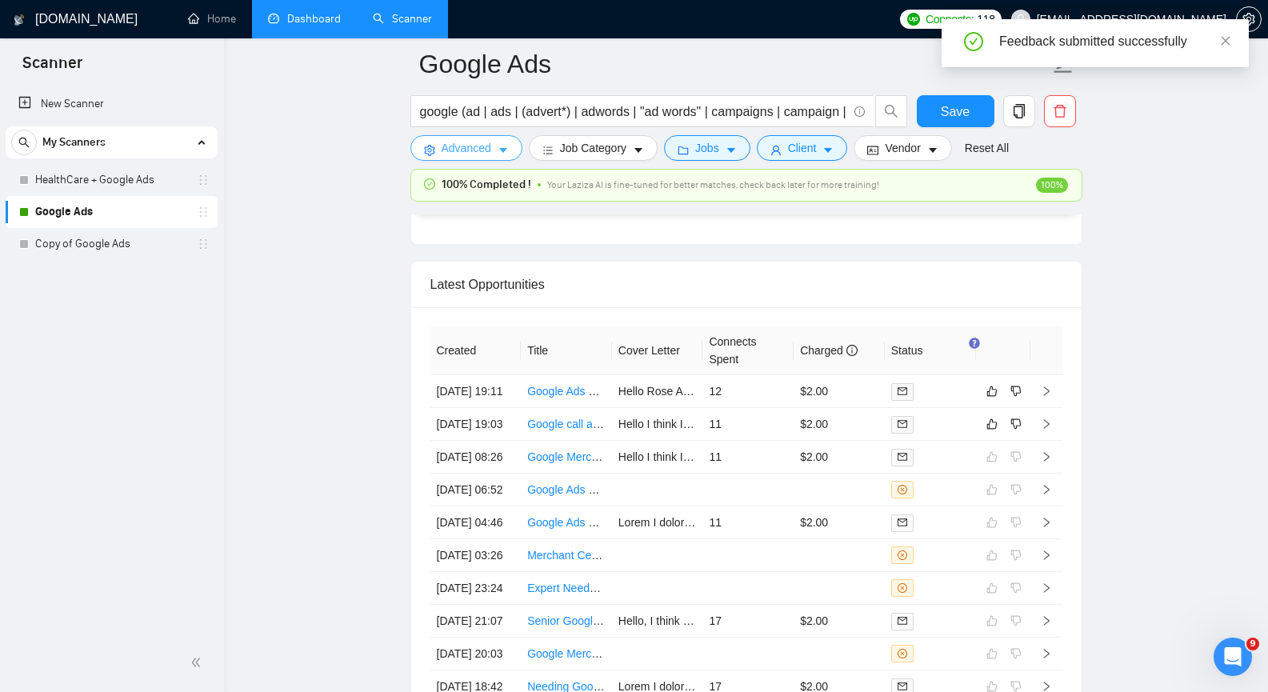
click at [501, 150] on icon "caret-down" at bounding box center [503, 151] width 8 height 5
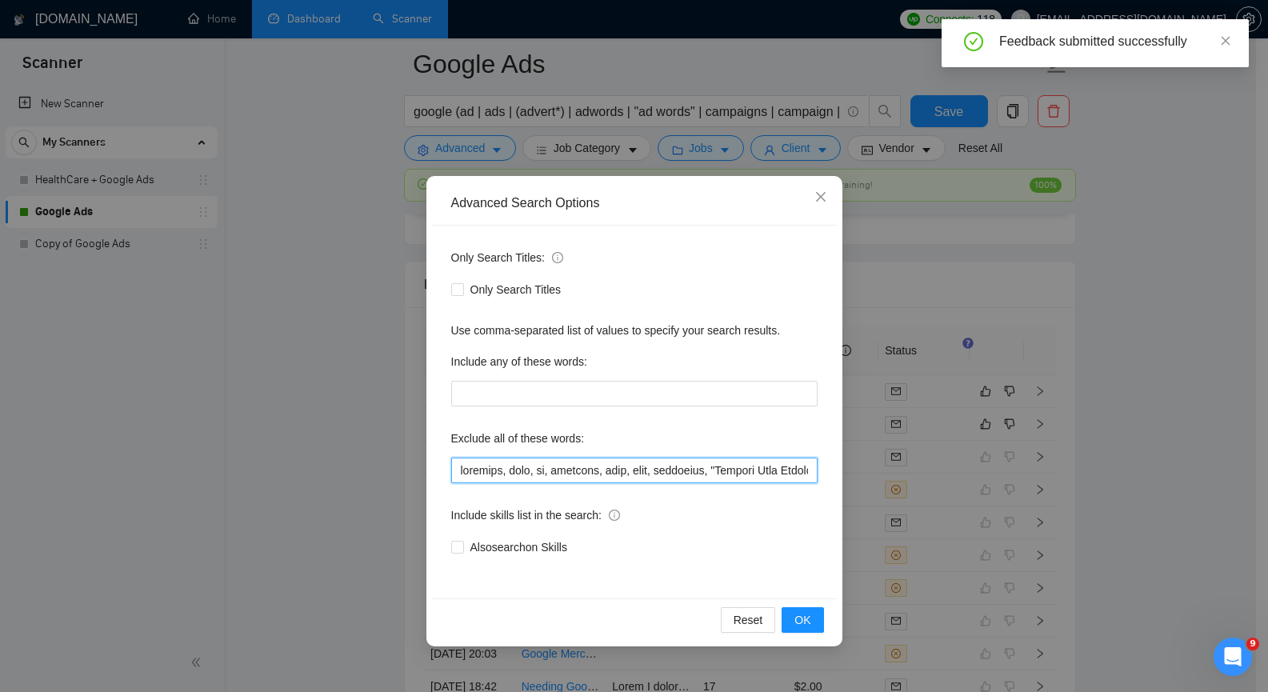
click at [708, 468] on input "text" at bounding box center [634, 470] width 366 height 26
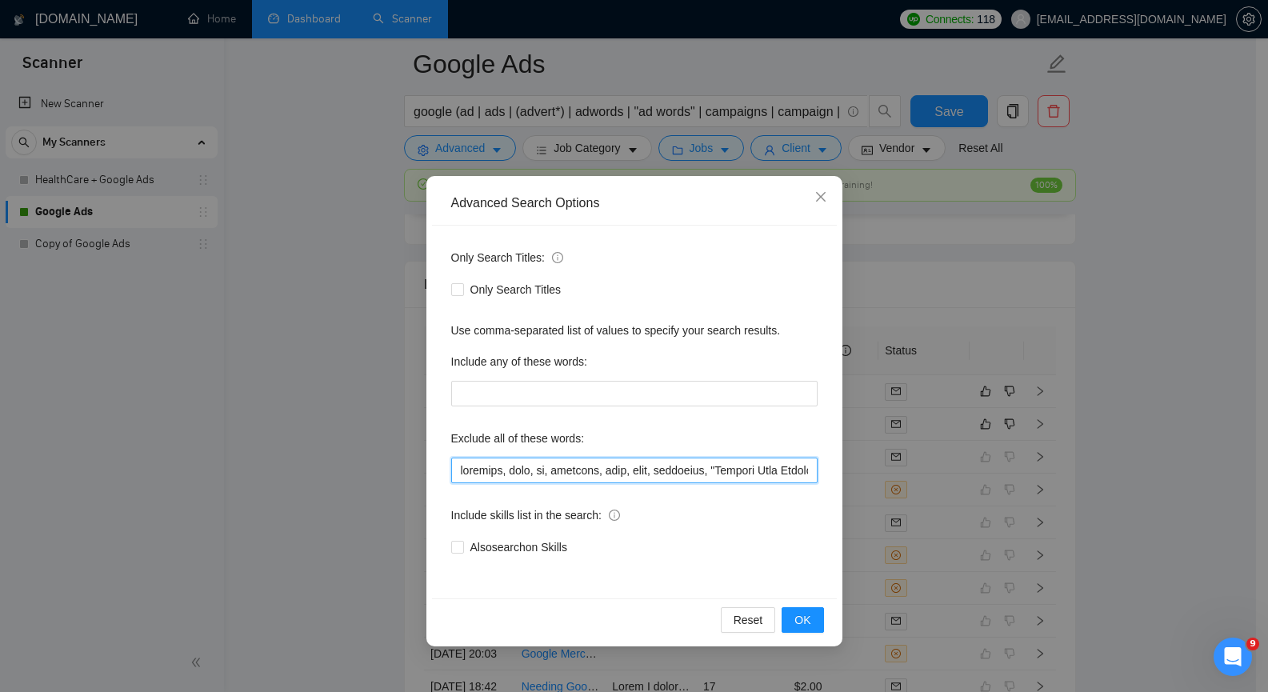
scroll to position [0, 13068]
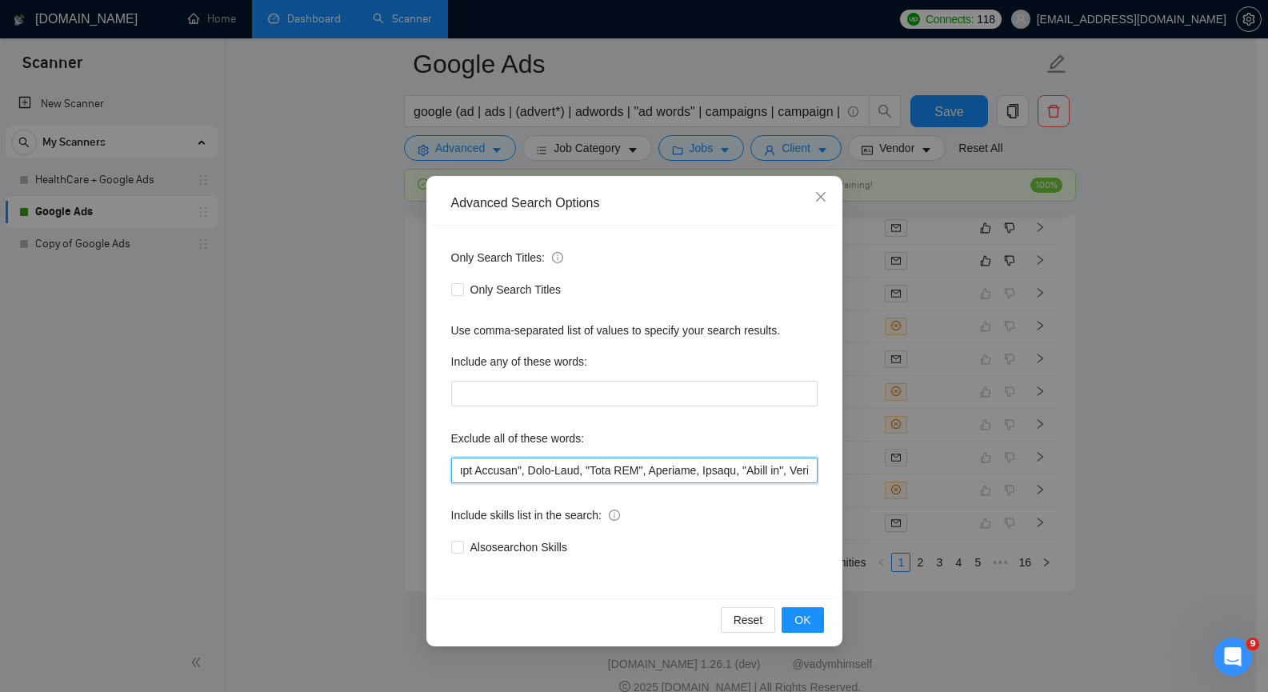
paste input "misrepresentation"
type input "facebook, meta, fb, intagram, inst, bing, microsoft, "Landing Page Optimization…"
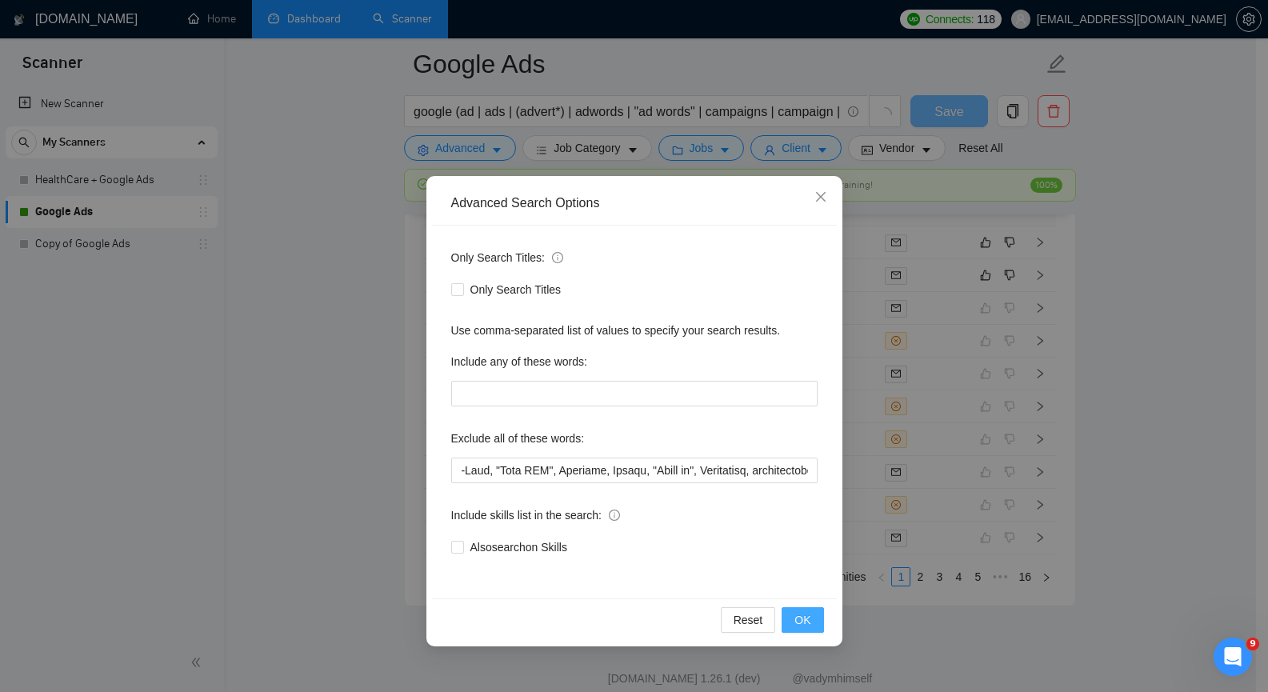
click at [798, 616] on span "OK" at bounding box center [802, 620] width 16 height 18
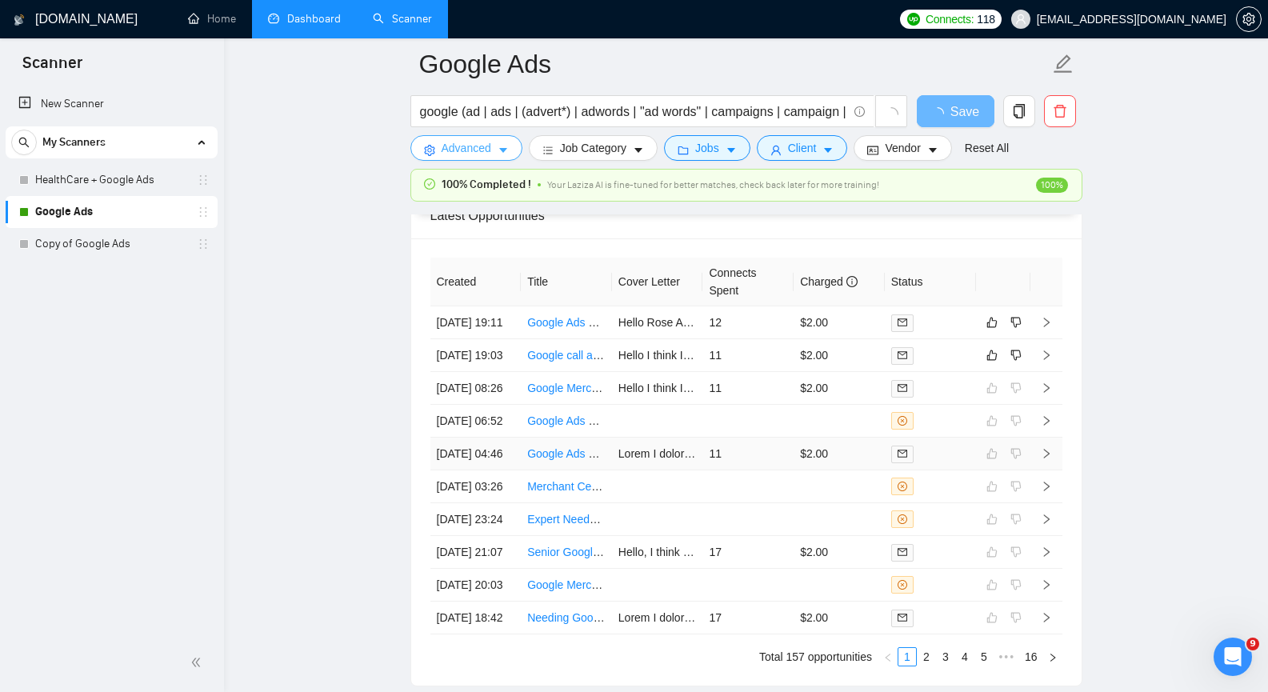
scroll to position [3839, 0]
click at [1048, 360] on icon "right" at bounding box center [1046, 355] width 6 height 10
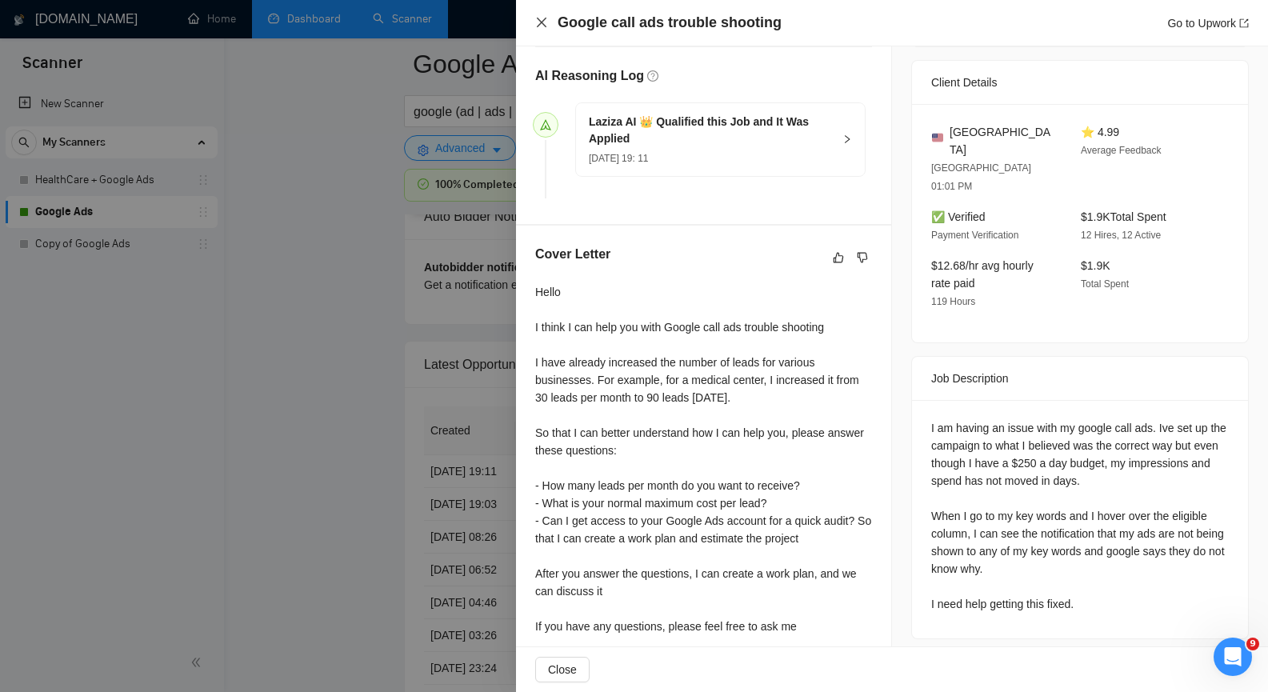
click at [541, 22] on icon "close" at bounding box center [541, 22] width 13 height 13
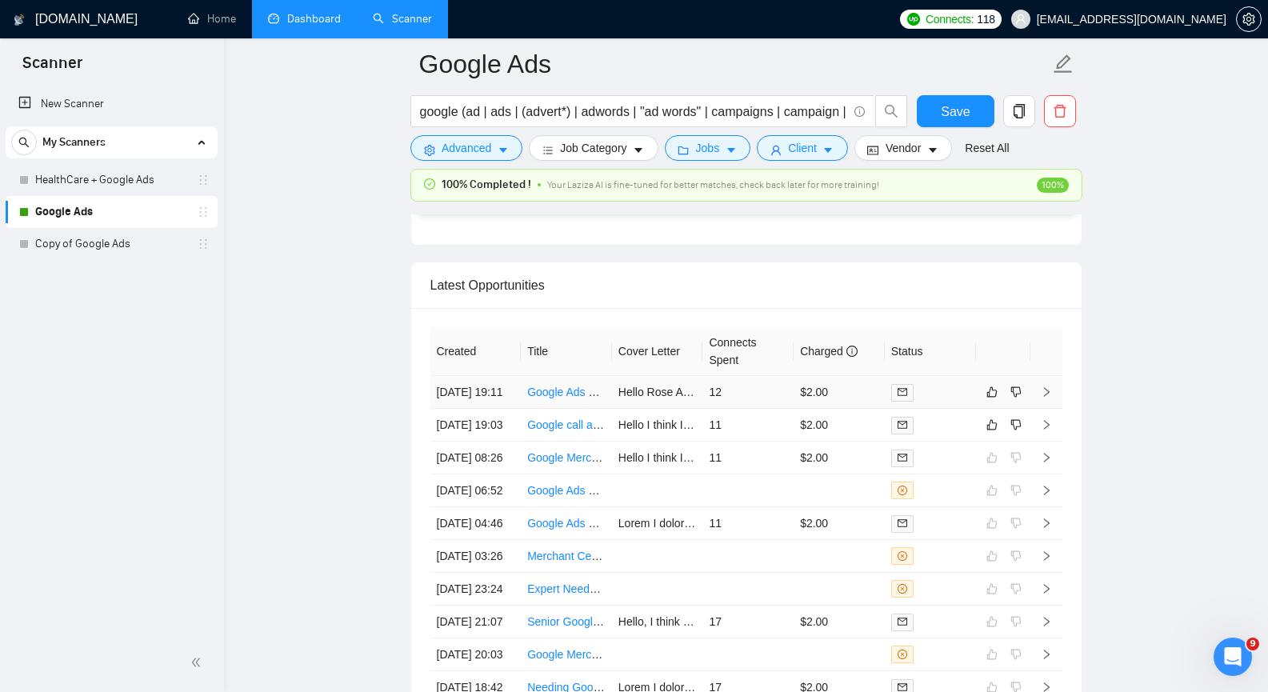
scroll to position [3919, 0]
click at [993, 430] on icon "like" at bounding box center [991, 424] width 11 height 13
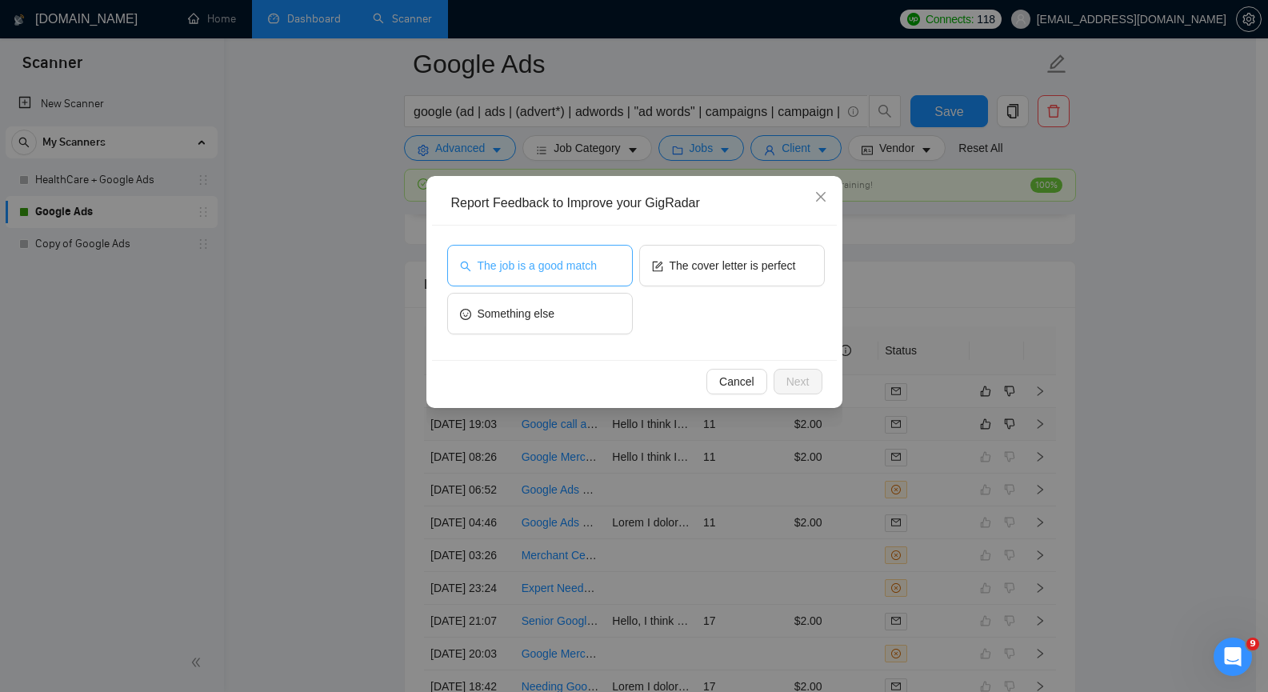
click at [581, 274] on button "The job is a good match" at bounding box center [540, 266] width 186 height 42
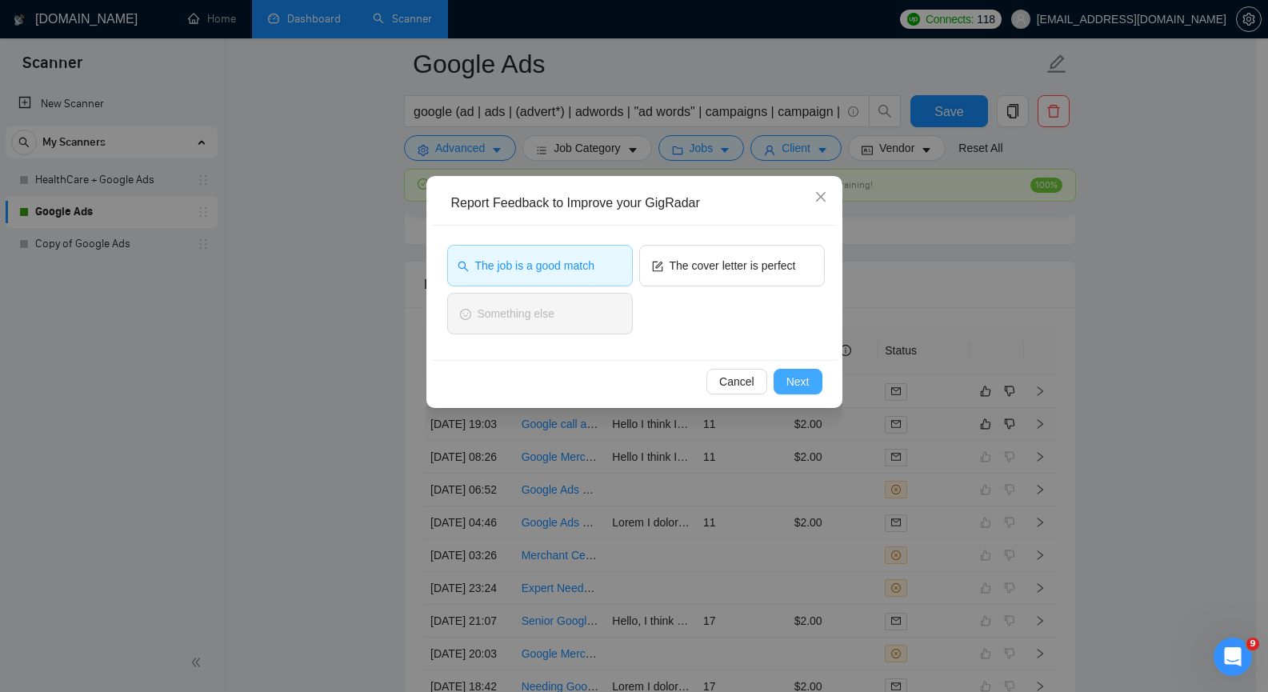
click at [791, 378] on span "Next" at bounding box center [797, 382] width 23 height 18
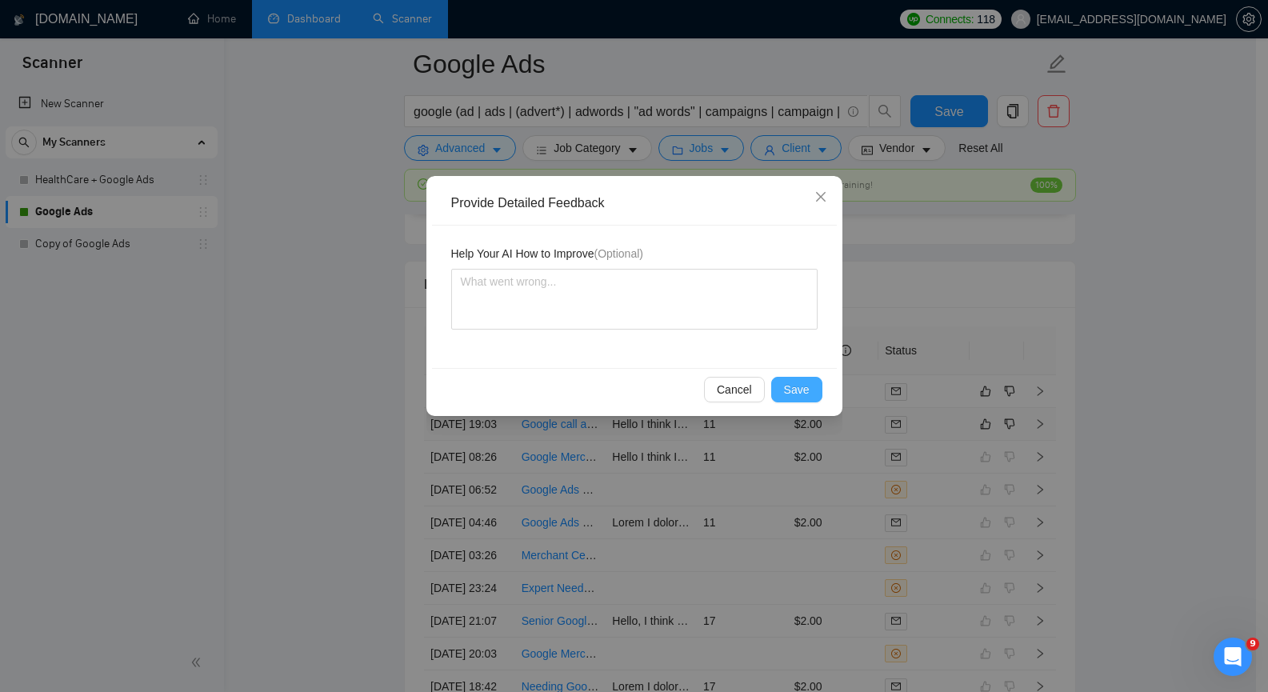
click at [792, 385] on span "Save" at bounding box center [797, 390] width 26 height 18
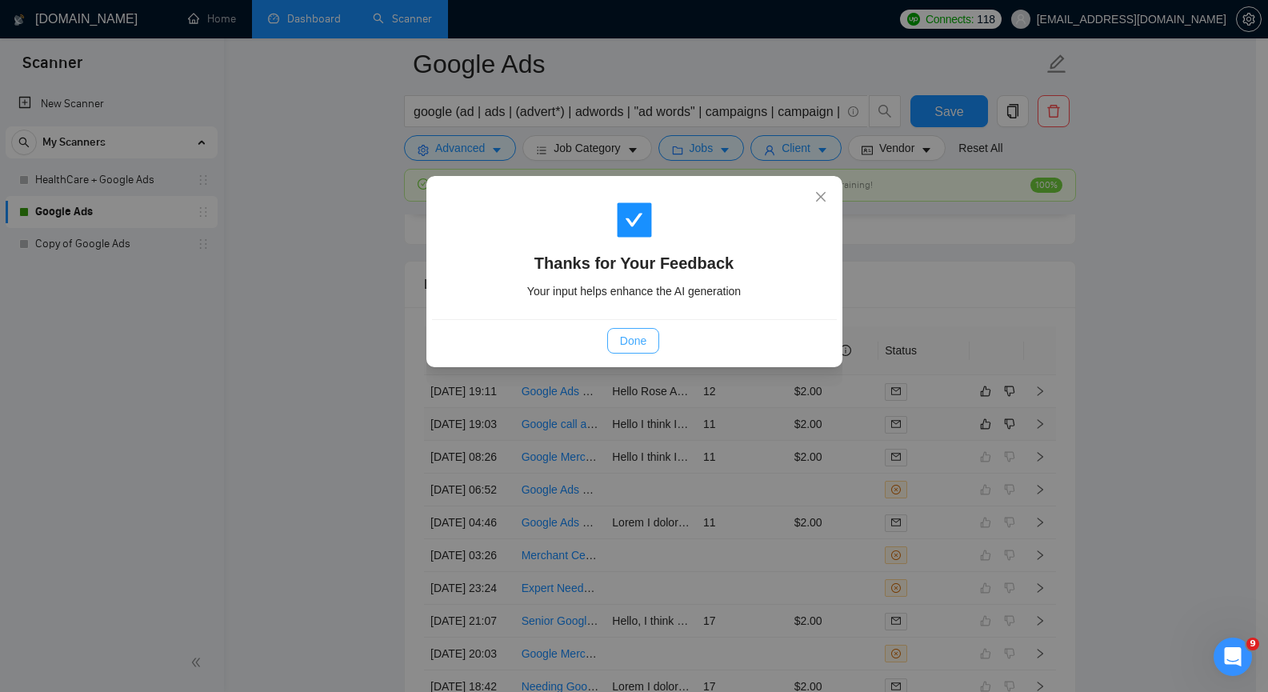
click at [641, 338] on span "Done" at bounding box center [633, 341] width 26 height 18
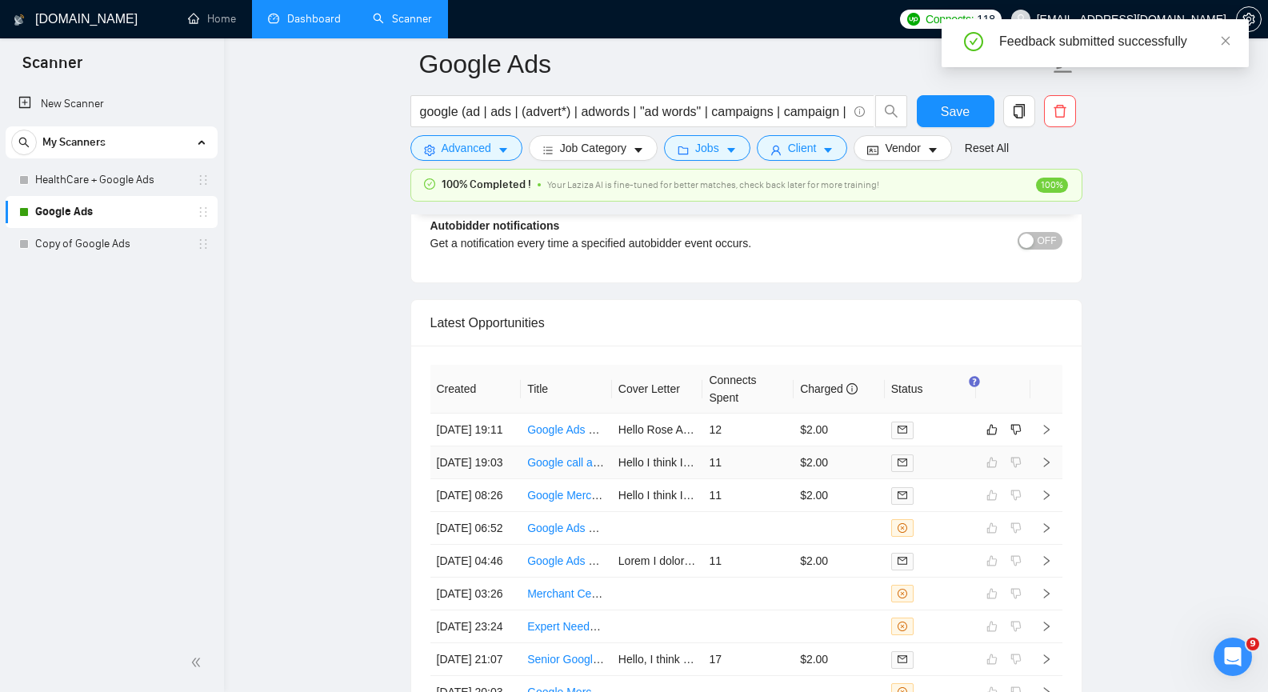
scroll to position [3839, 0]
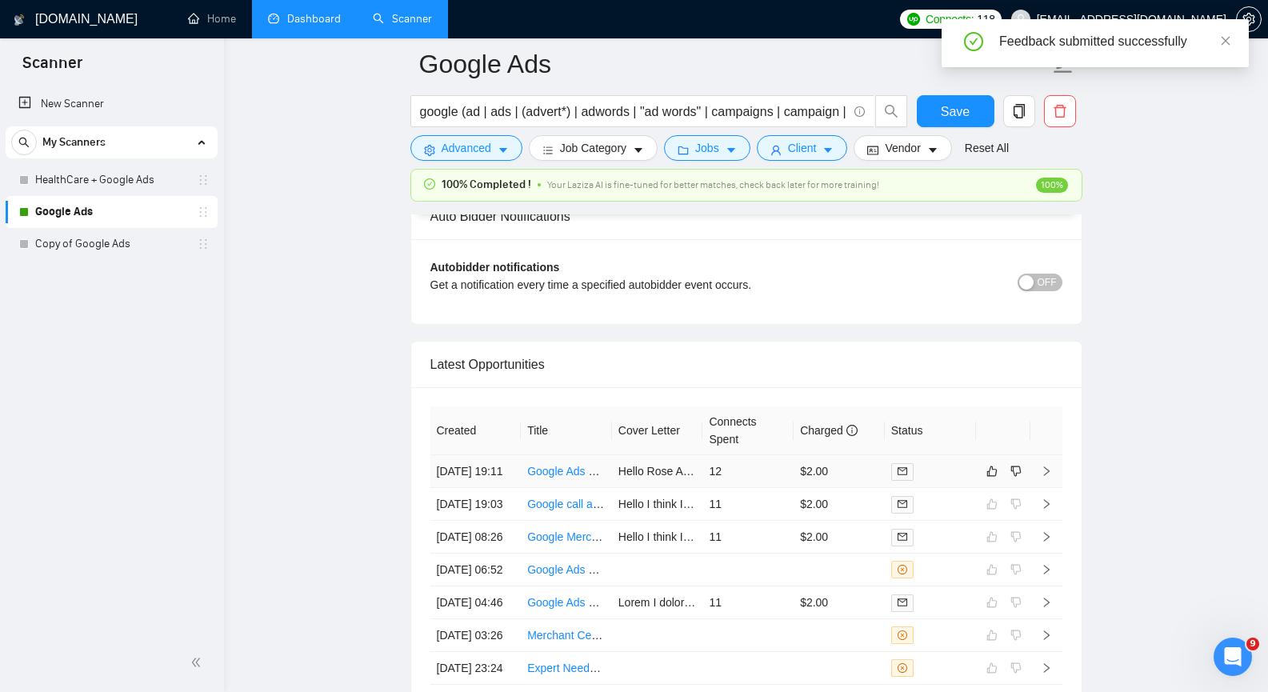
click at [1046, 476] on icon "right" at bounding box center [1046, 470] width 11 height 11
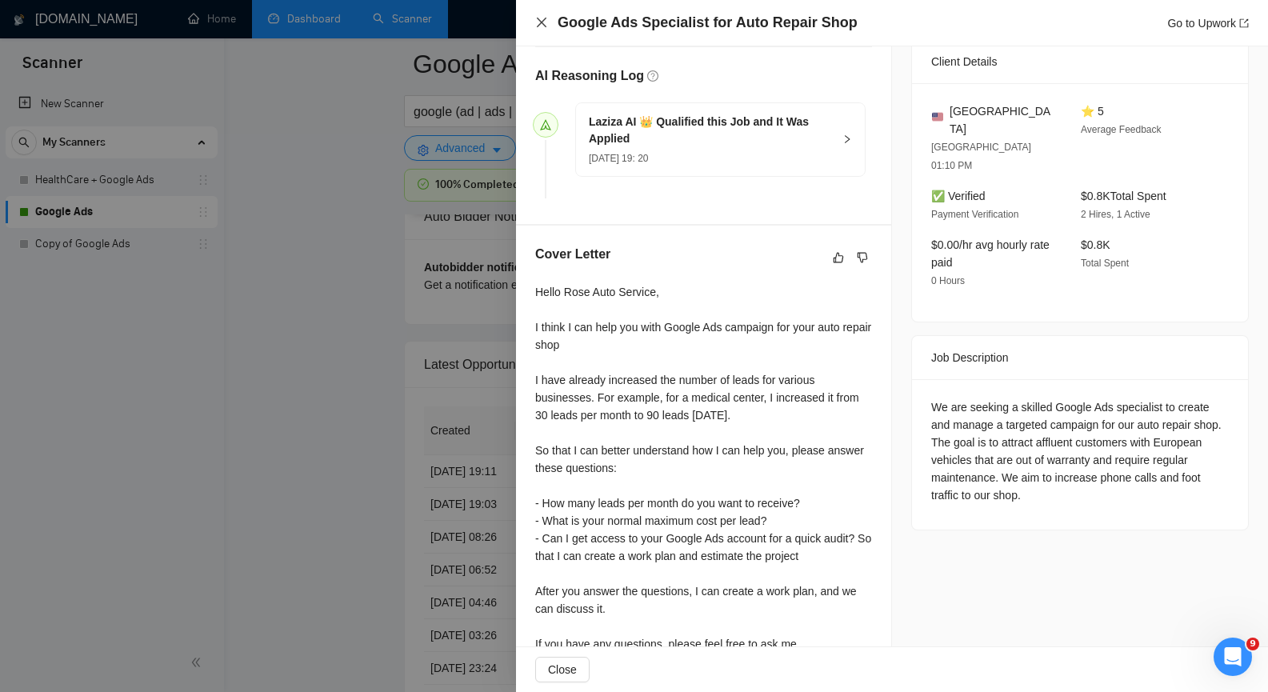
click at [545, 24] on icon "close" at bounding box center [541, 22] width 13 height 13
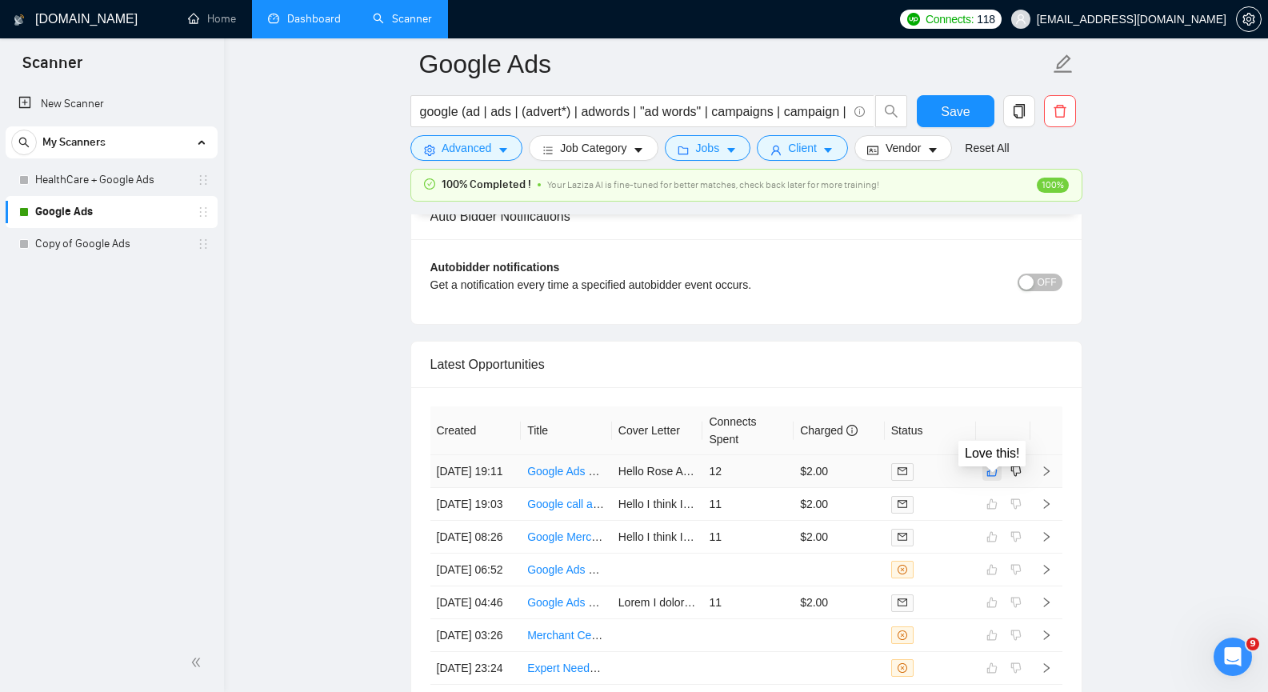
click at [986, 475] on icon "like" at bounding box center [991, 471] width 11 height 13
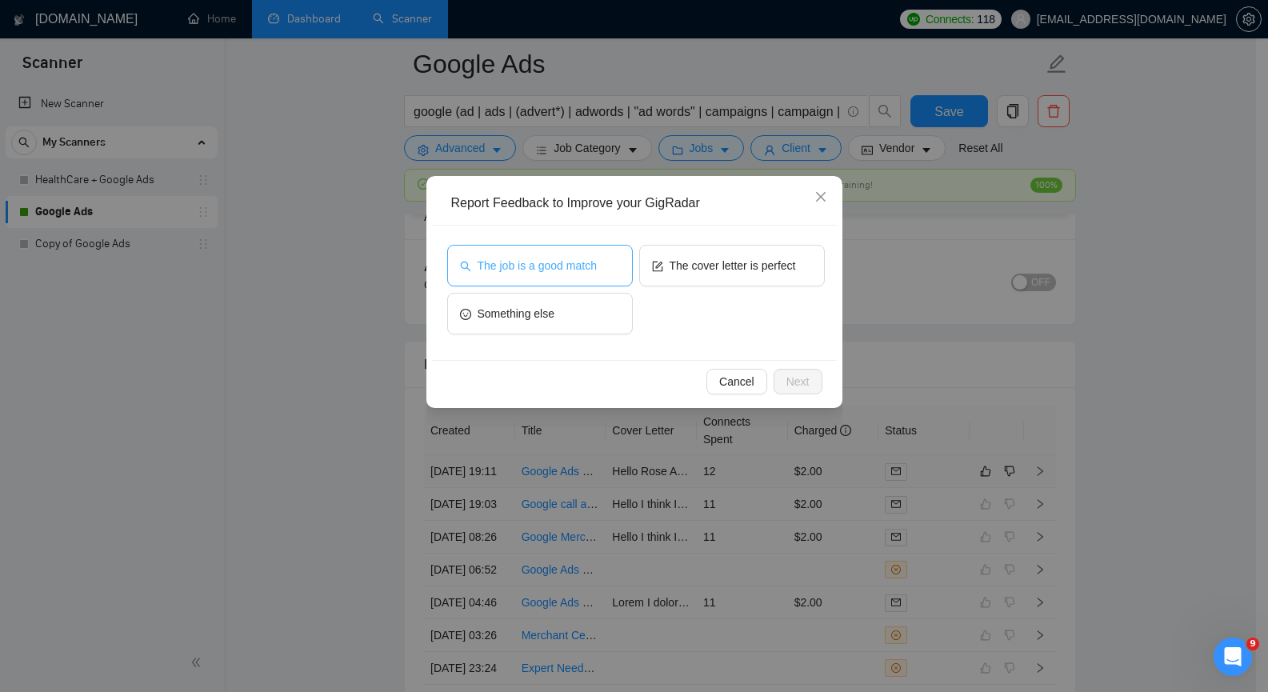
click at [548, 270] on span "The job is a good match" at bounding box center [536, 266] width 119 height 18
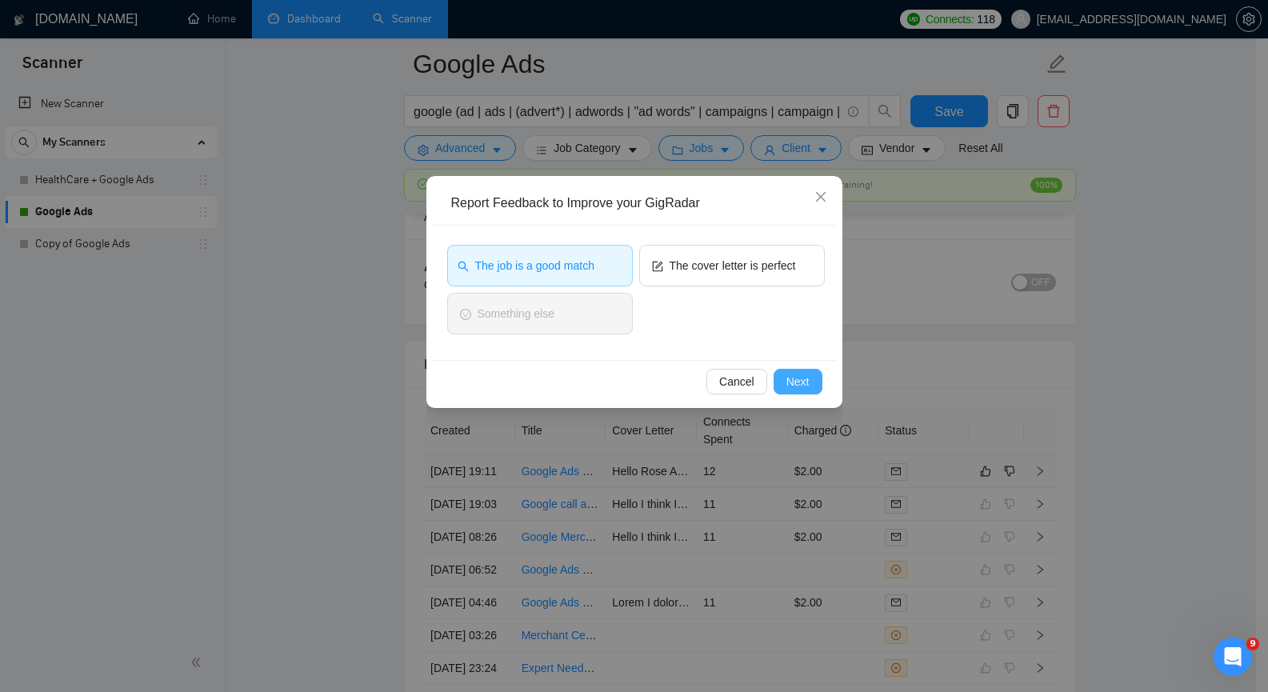
click at [785, 382] on button "Next" at bounding box center [797, 382] width 49 height 26
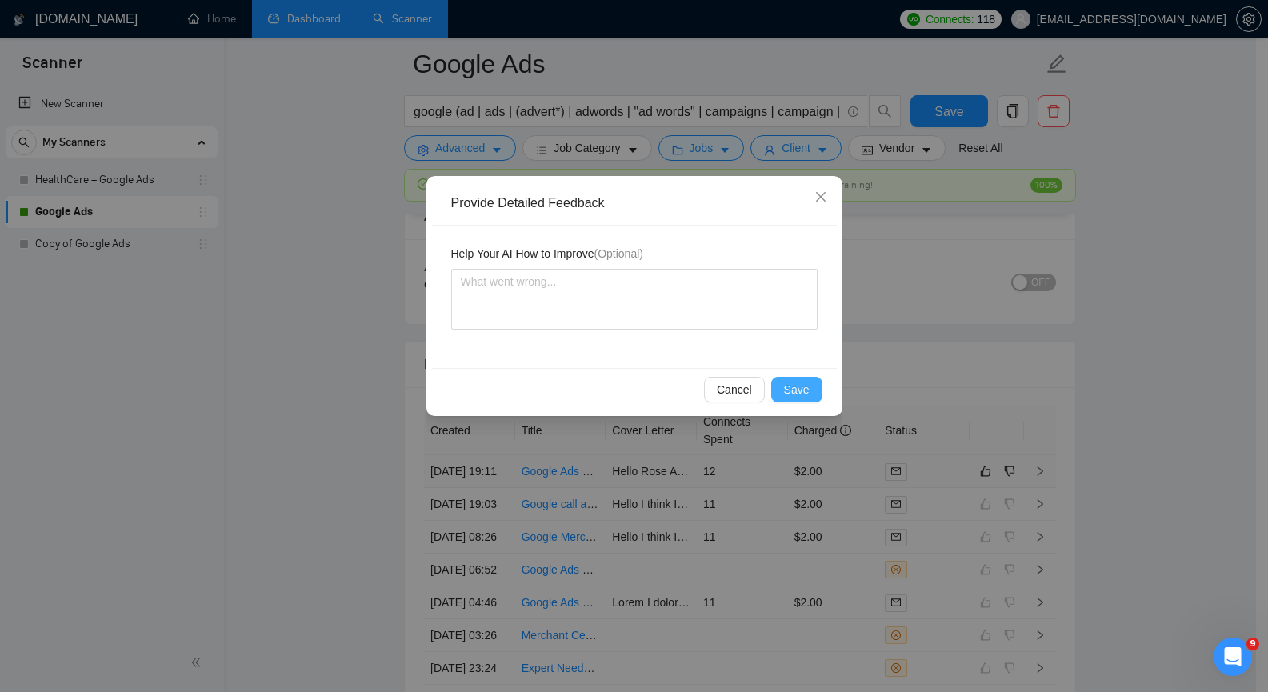
click at [785, 386] on button "Save" at bounding box center [796, 390] width 51 height 26
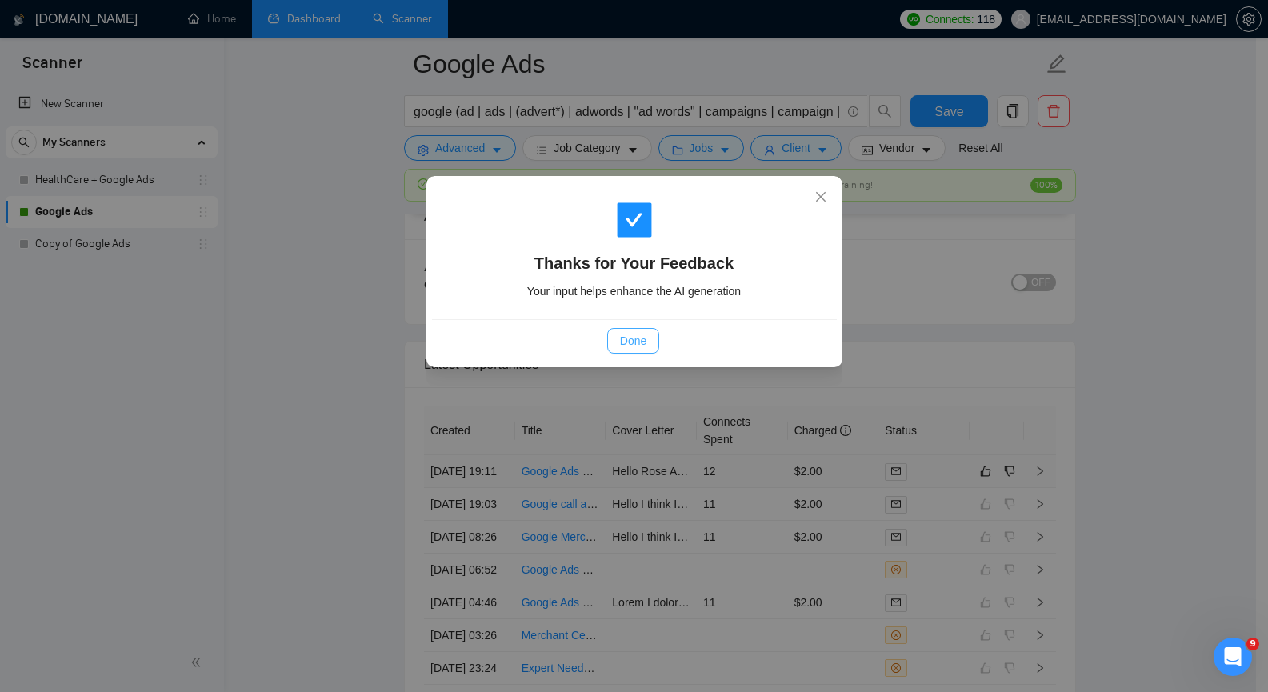
click at [638, 339] on span "Done" at bounding box center [633, 341] width 26 height 18
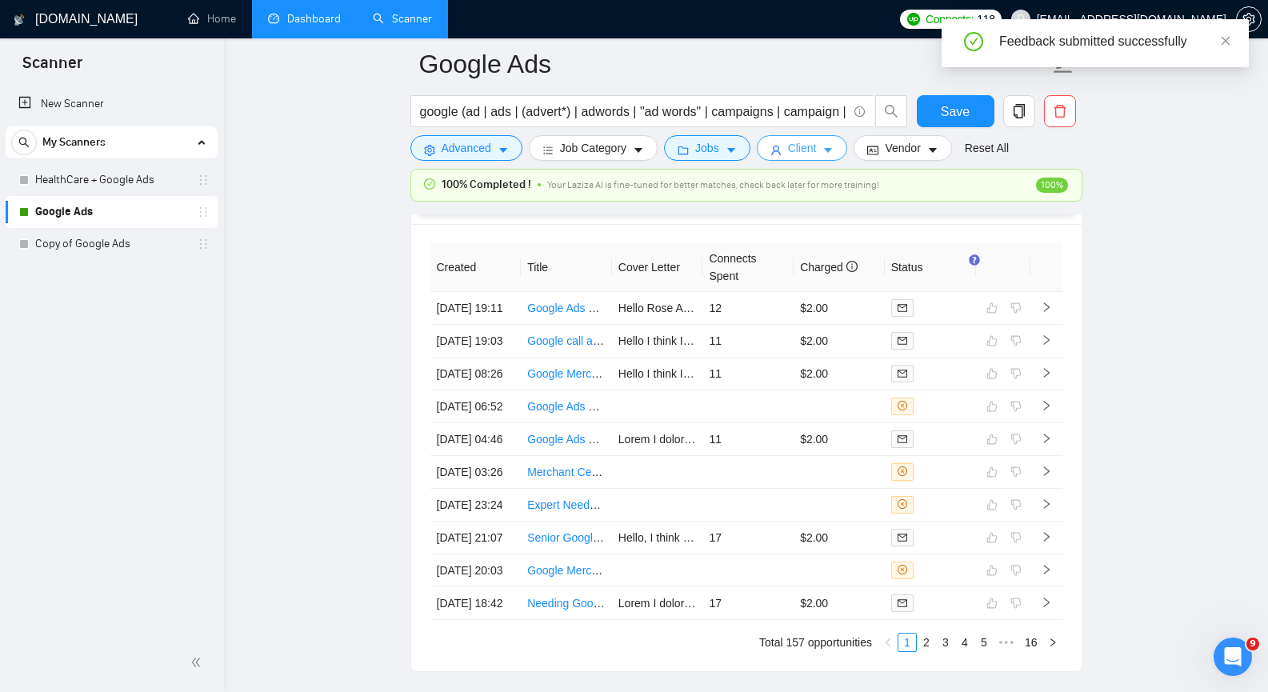
click at [825, 151] on icon "caret-down" at bounding box center [827, 150] width 11 height 11
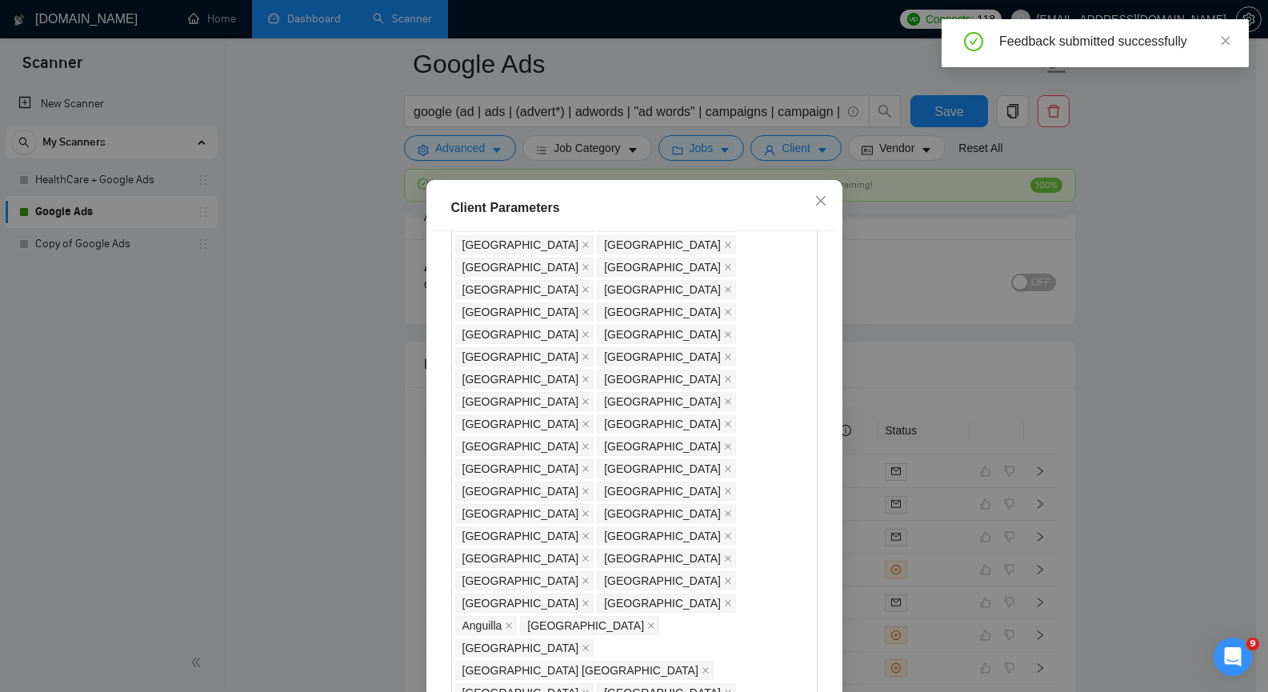
scroll to position [1280, 0]
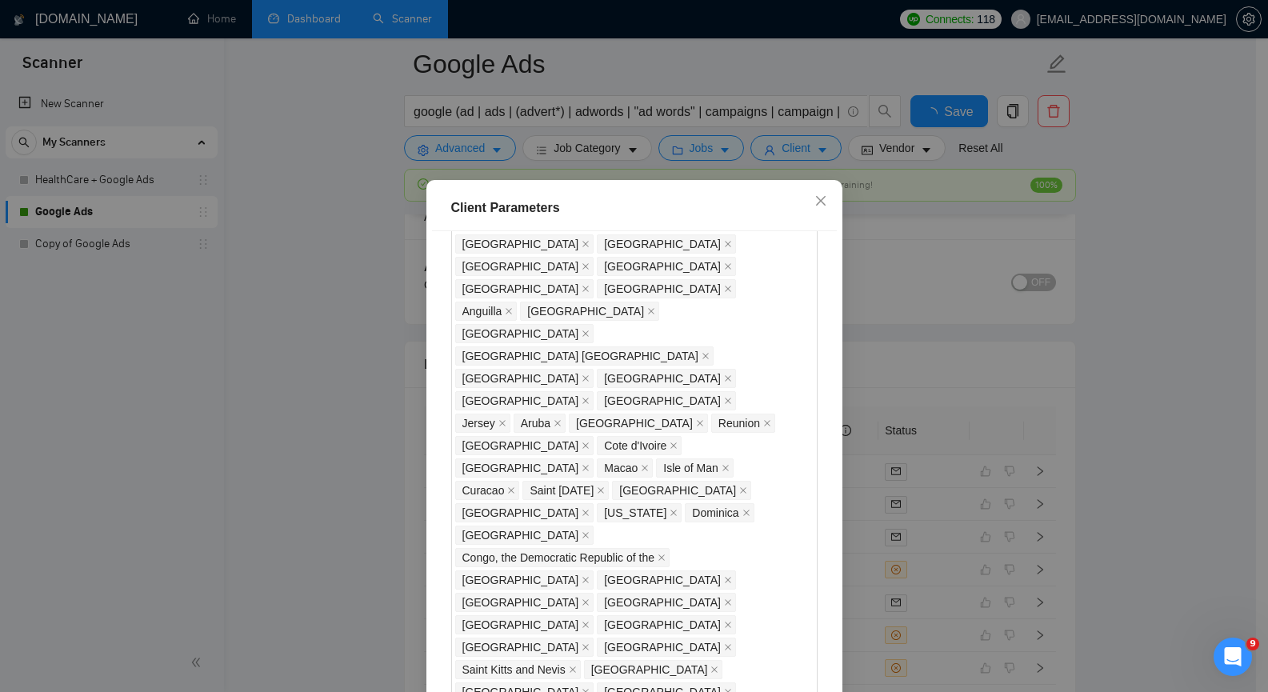
scroll to position [1600, 0]
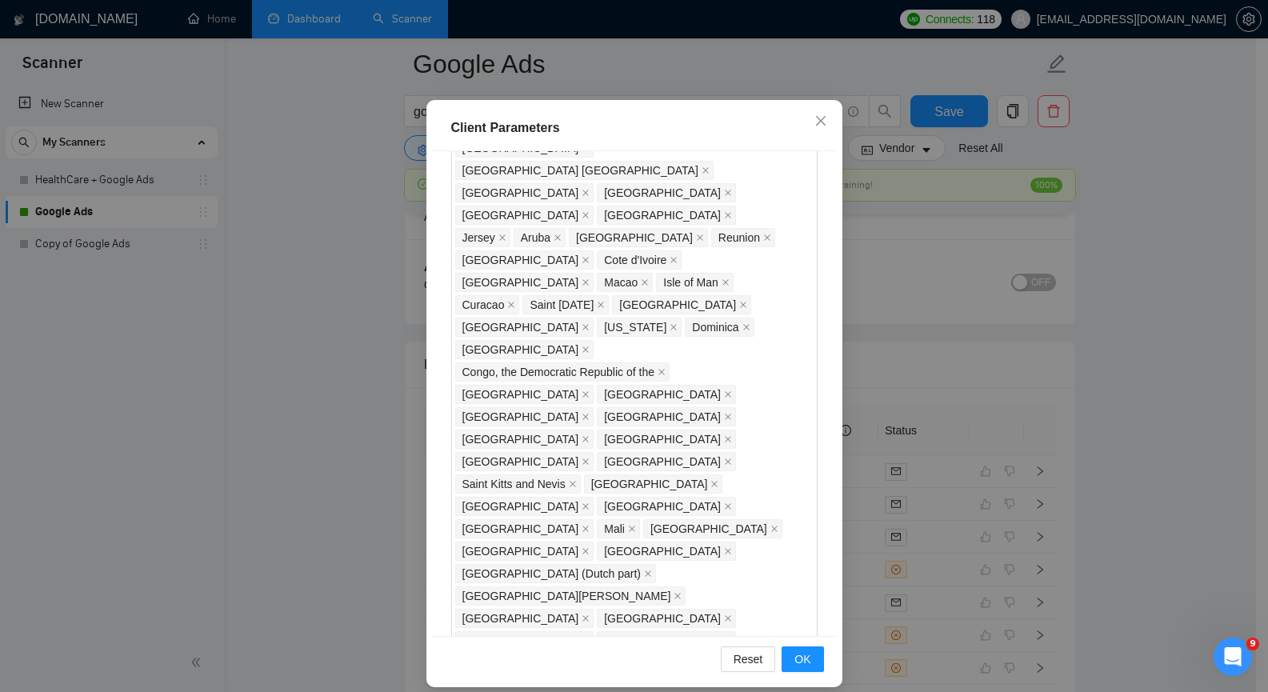
scroll to position [94, 0]
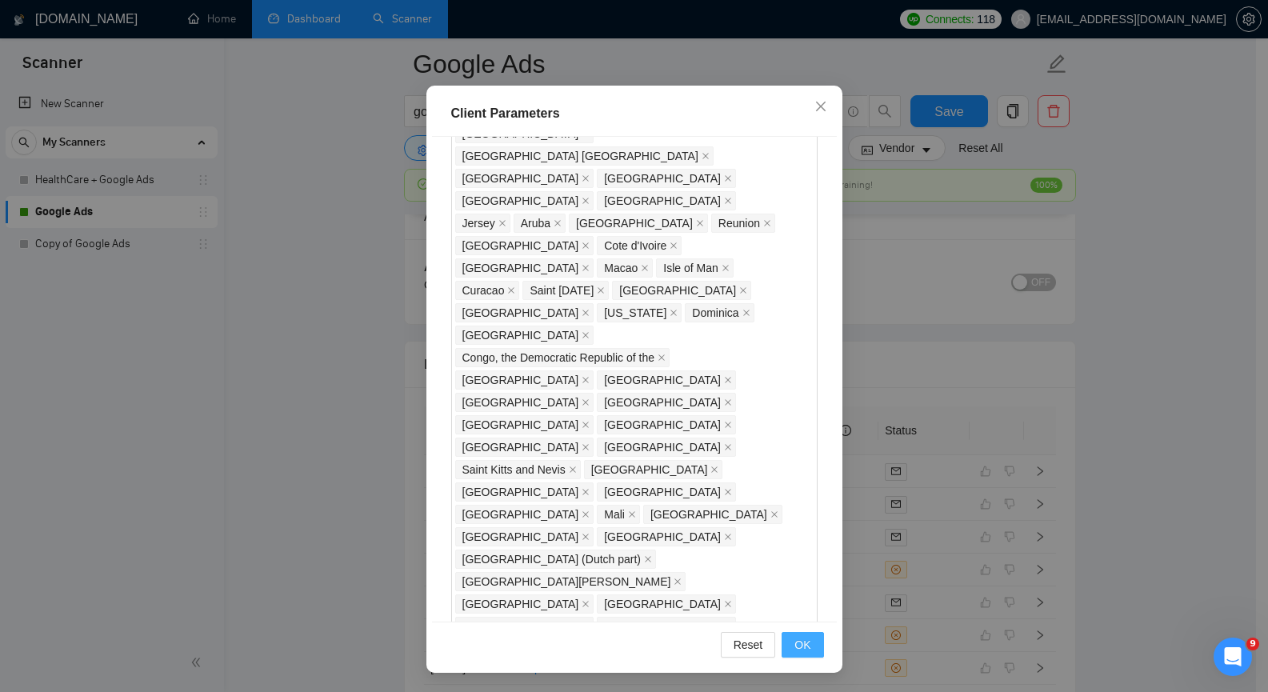
click at [788, 646] on button "OK" at bounding box center [802, 645] width 42 height 26
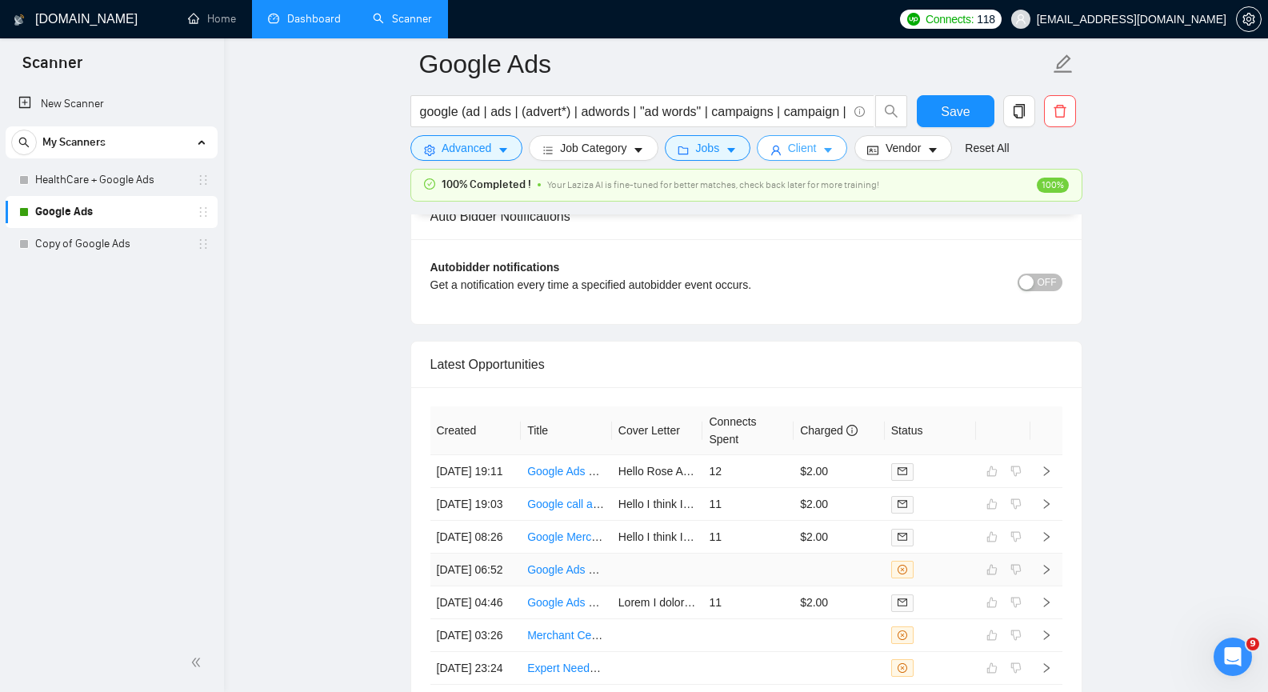
scroll to position [0, 0]
click at [953, 118] on span "Save" at bounding box center [955, 112] width 29 height 20
